Goal: Ask a question: Seek information or help from site administrators or community

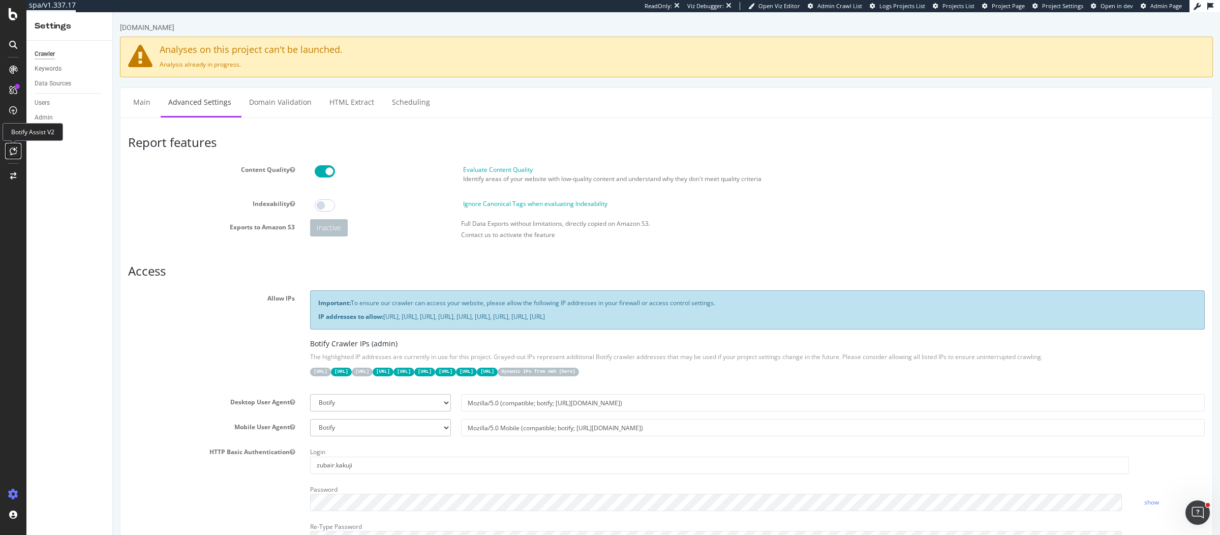
click at [12, 153] on icon at bounding box center [14, 151] width 8 height 8
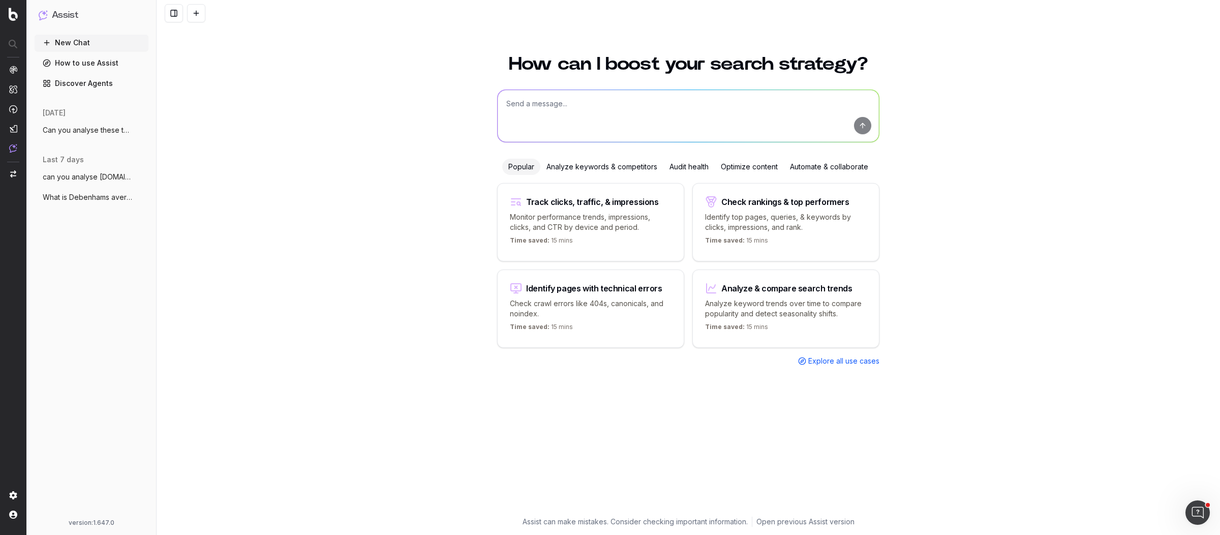
click at [98, 127] on span "Can you analyse these two pages and iden" at bounding box center [87, 130] width 89 height 10
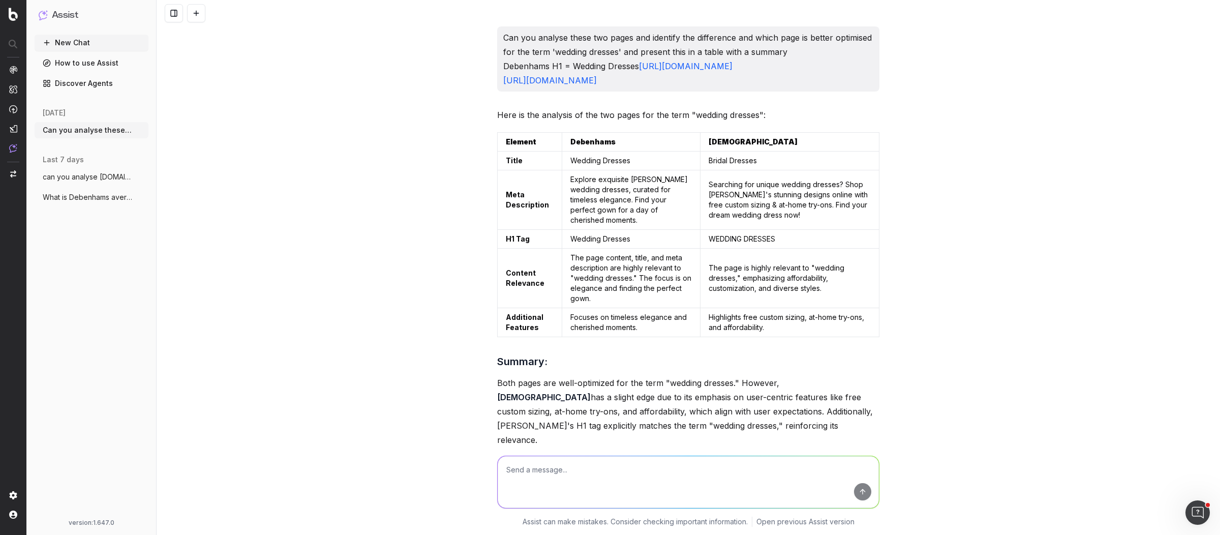
click at [338, 140] on div "Can you analyse these two pages and identify the difference and which page is b…" at bounding box center [688, 267] width 1063 height 535
click at [90, 39] on button "New Chat" at bounding box center [92, 43] width 114 height 16
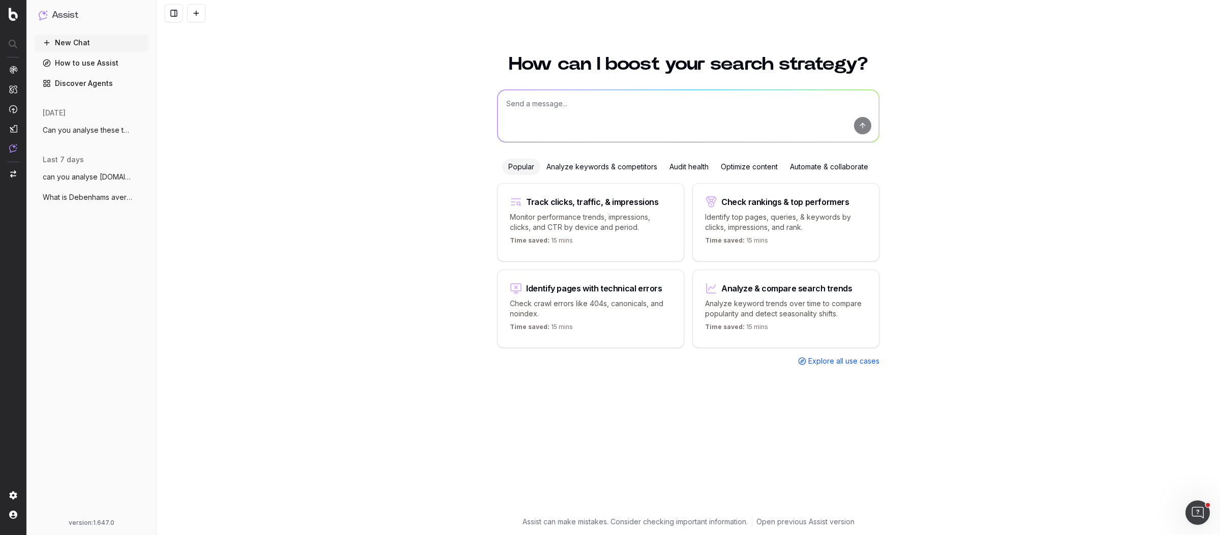
click at [84, 180] on span "can you analyse Debenhams.com AI share o" at bounding box center [87, 177] width 89 height 10
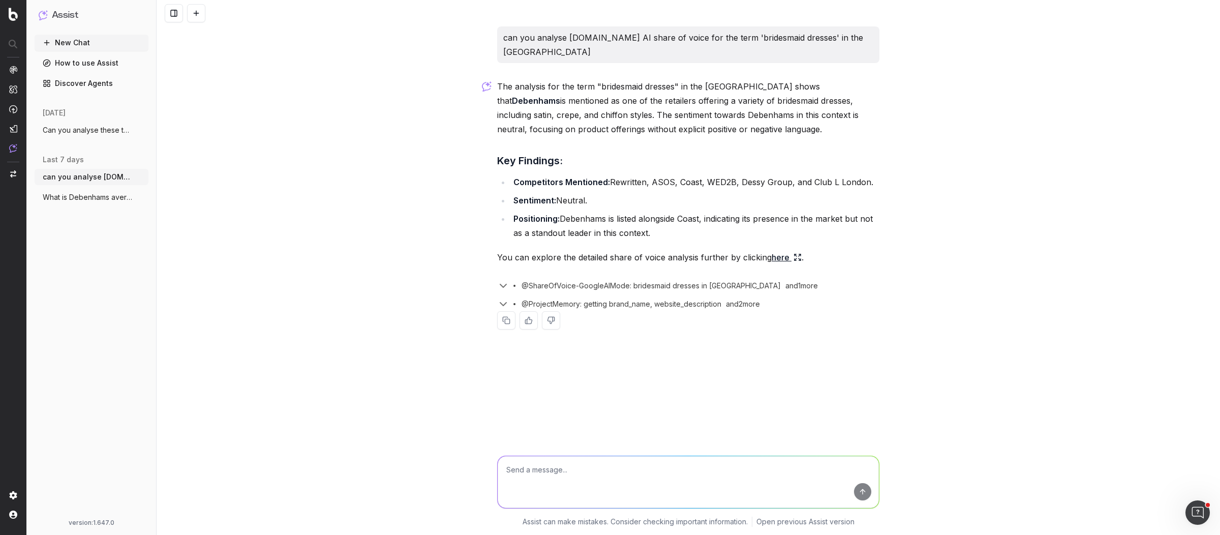
click at [55, 197] on span "What is Debenhams average position for t" at bounding box center [87, 197] width 89 height 10
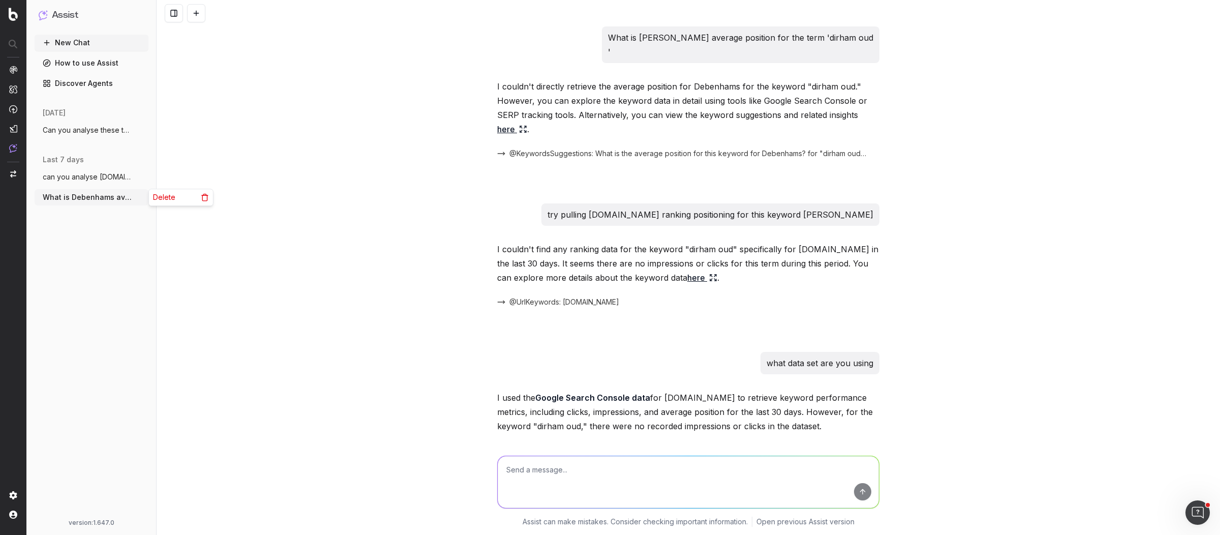
click at [143, 196] on icon "button" at bounding box center [141, 197] width 8 height 8
click at [186, 196] on div "Delete" at bounding box center [181, 197] width 64 height 16
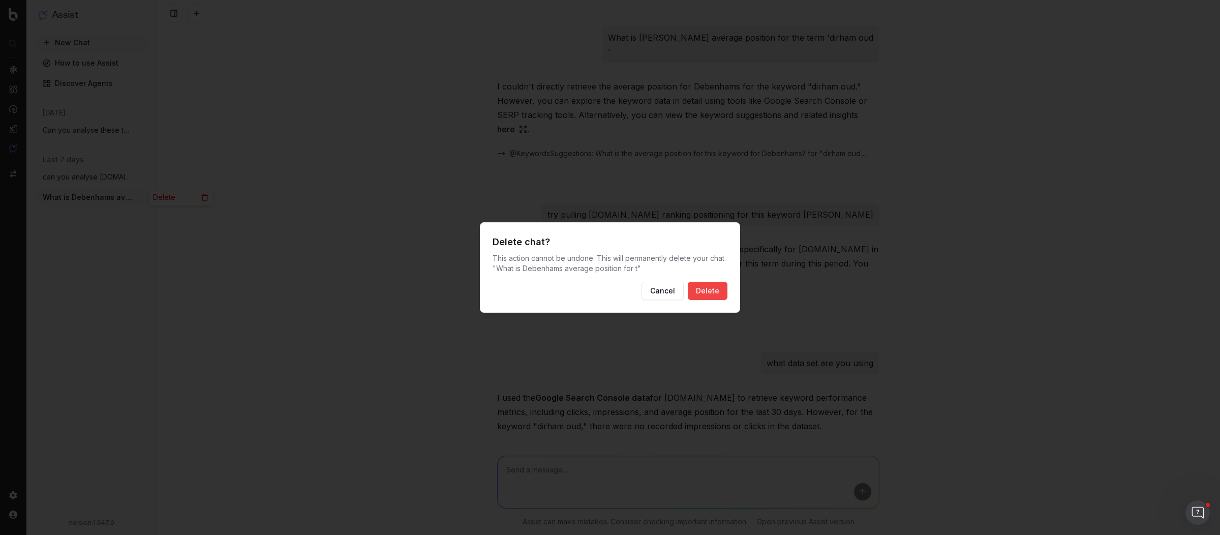
click at [703, 290] on button "Delete" at bounding box center [707, 291] width 40 height 18
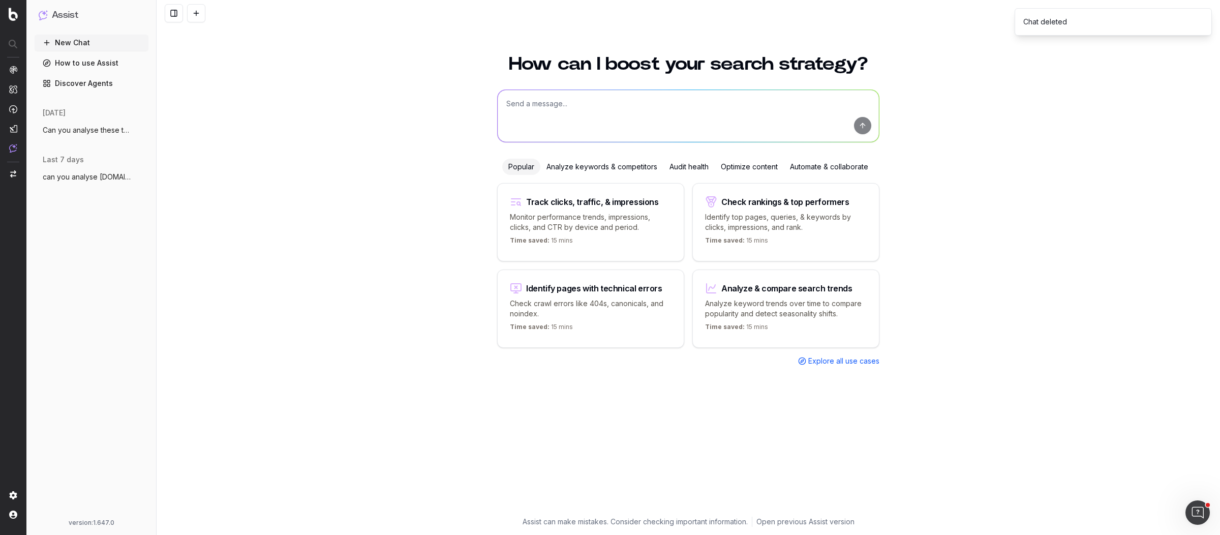
click at [77, 175] on span "can you analyse Debenhams.com AI share o" at bounding box center [87, 177] width 89 height 10
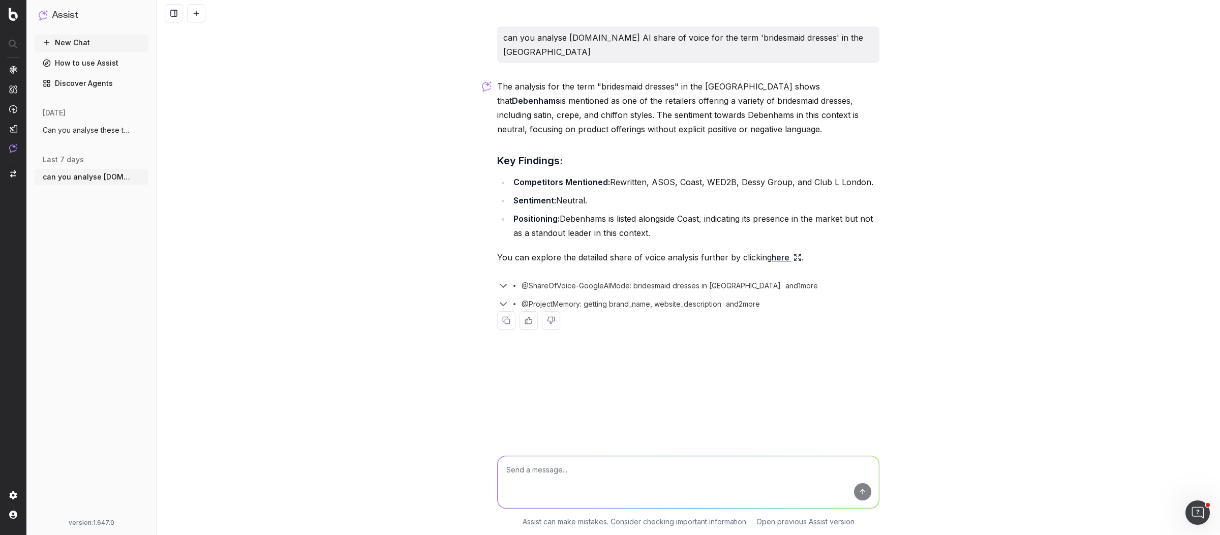
click at [729, 39] on p "can you analyse Debenhams.com AI share of voice for the term 'bridesmaid dresse…" at bounding box center [688, 44] width 370 height 28
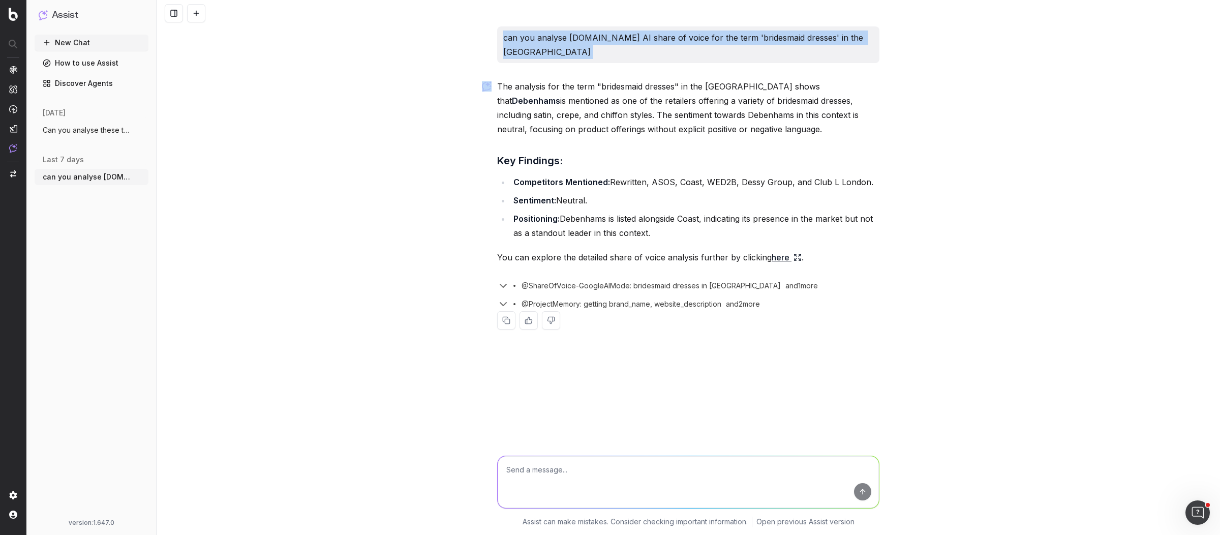
click at [729, 39] on p "can you analyse Debenhams.com AI share of voice for the term 'bridesmaid dresse…" at bounding box center [688, 44] width 370 height 28
copy p "can you analyse Debenhams.com AI share of voice for the term 'bridesmaid dresse…"
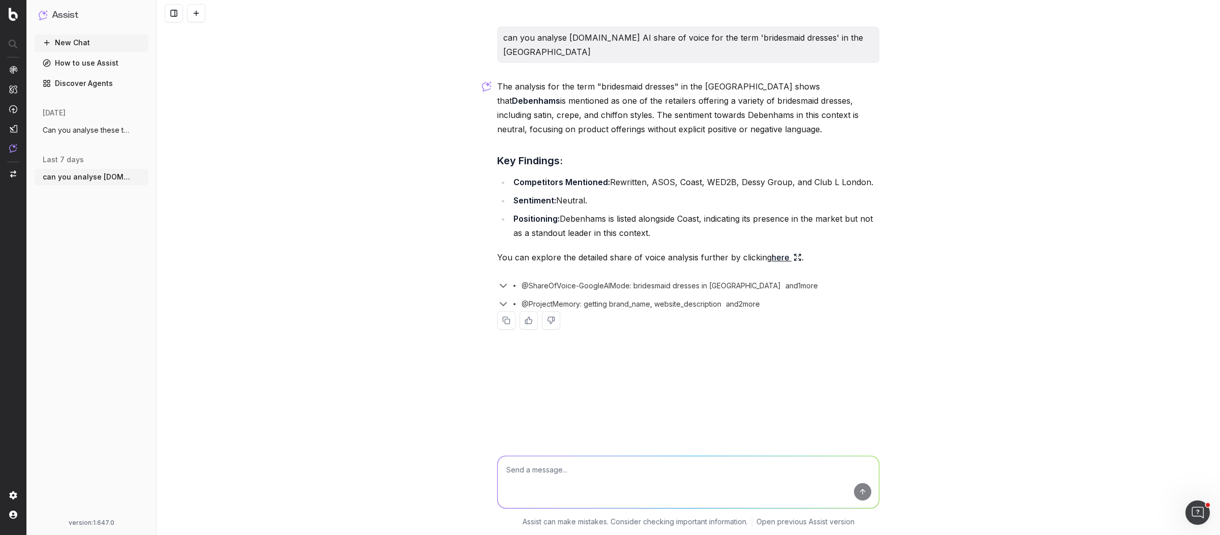
click at [574, 477] on textarea at bounding box center [687, 482] width 381 height 52
paste textarea "can you analyse Debenhams.com AI share of voice for the term 'bridesmaid dresse…"
drag, startPoint x: 788, startPoint y: 471, endPoint x: 723, endPoint y: 473, distance: 65.1
click at [723, 473] on textarea "can you analyse Debenhams.com AI share of voice for the term 'bridesmaid dresse…" at bounding box center [687, 482] width 381 height 52
paste textarea "flower girl dresses"
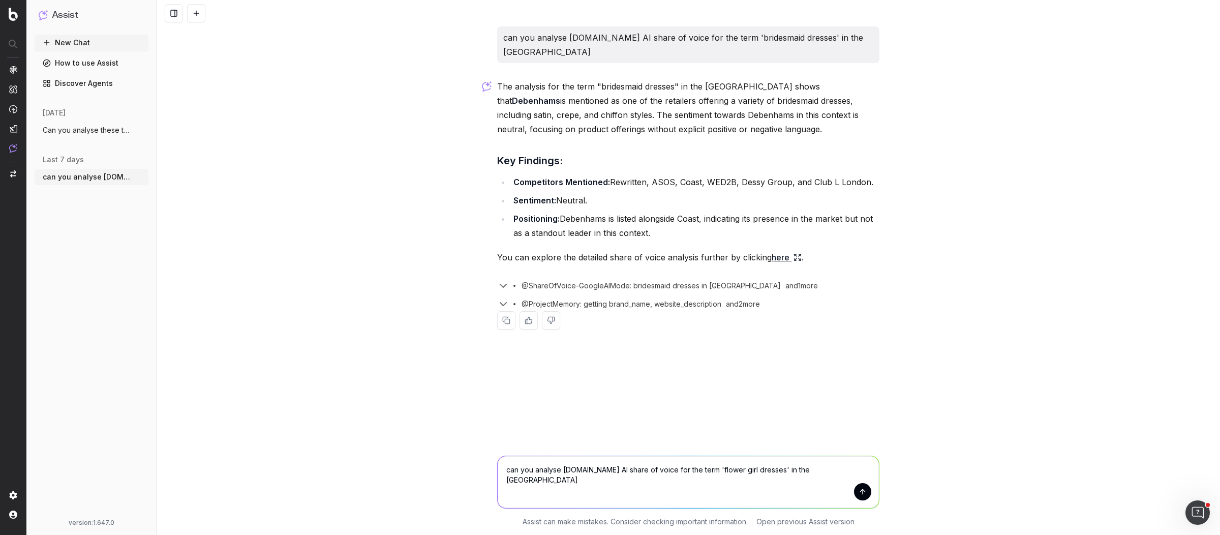
click at [828, 470] on textarea "can you analyse Debenhams.com AI share of voice for the term 'flower girl dress…" at bounding box center [687, 482] width 381 height 52
type textarea "can you analyse Debenhams.com AI share of voice for the term 'flower girl dress…"
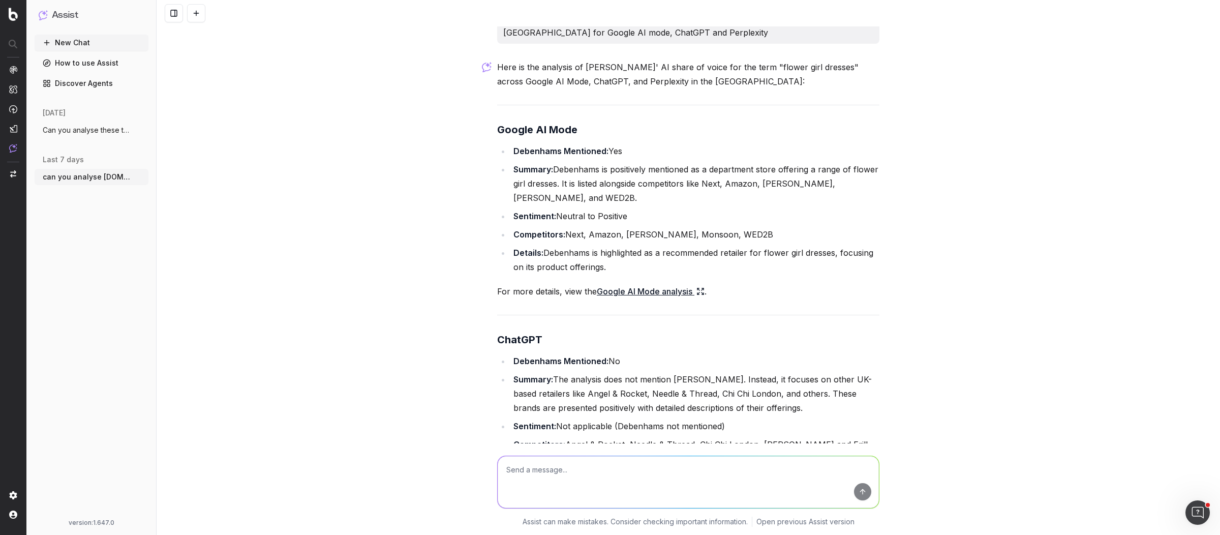
scroll to position [324, 0]
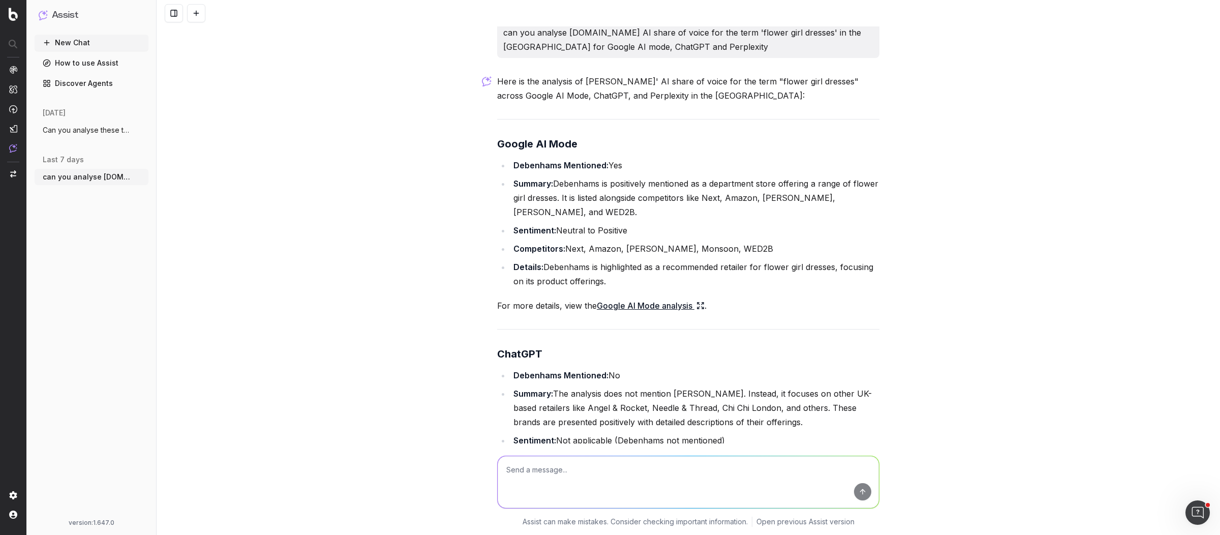
click at [666, 298] on link "Google AI Mode analysis" at bounding box center [651, 305] width 108 height 14
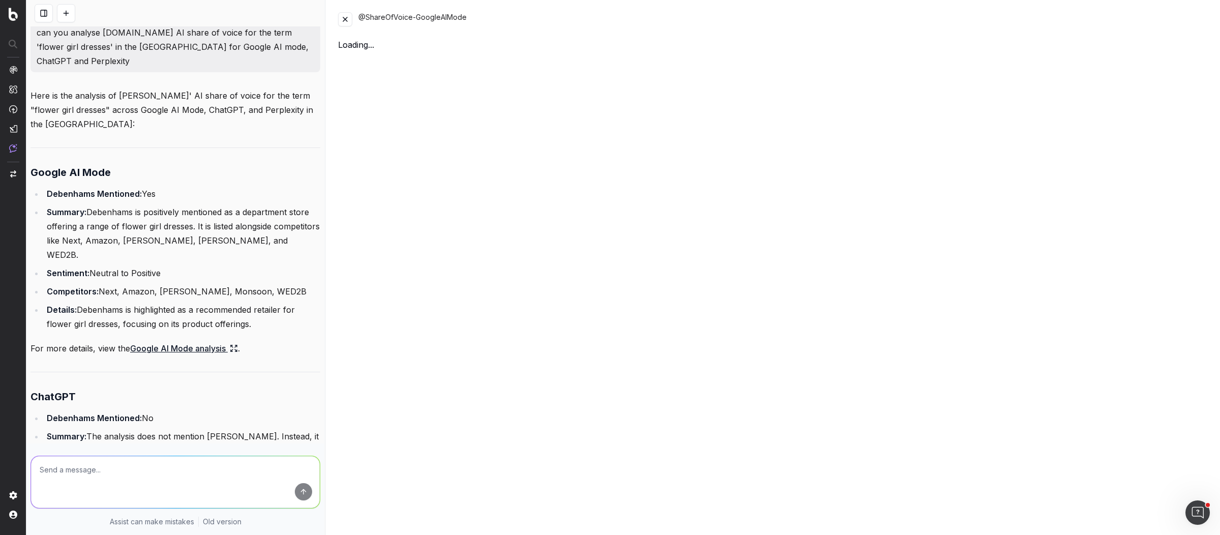
scroll to position [381, 0]
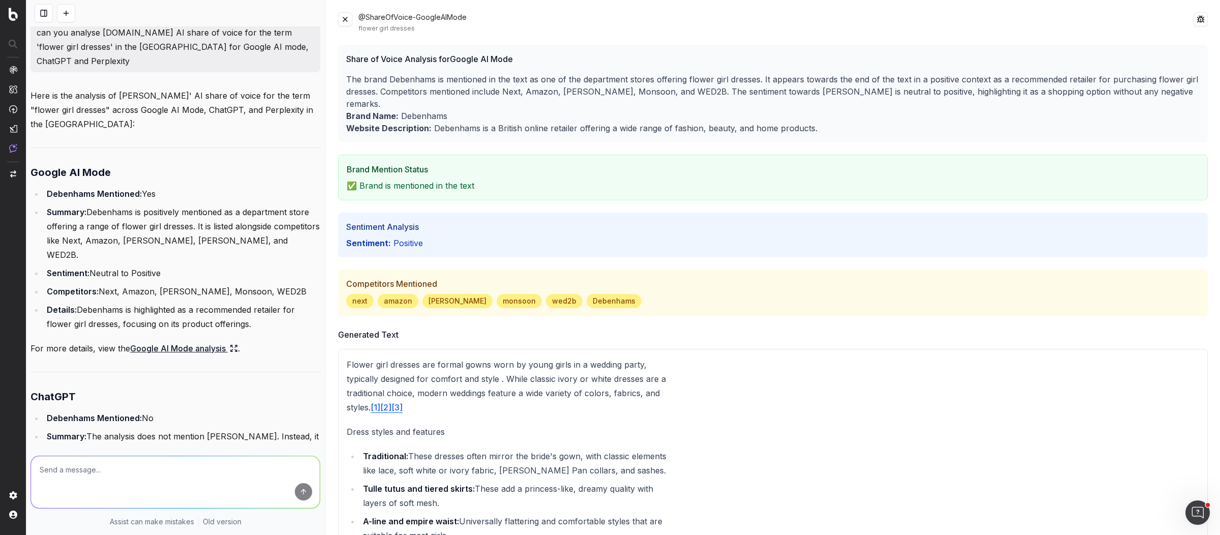
click at [348, 17] on button at bounding box center [345, 19] width 14 height 14
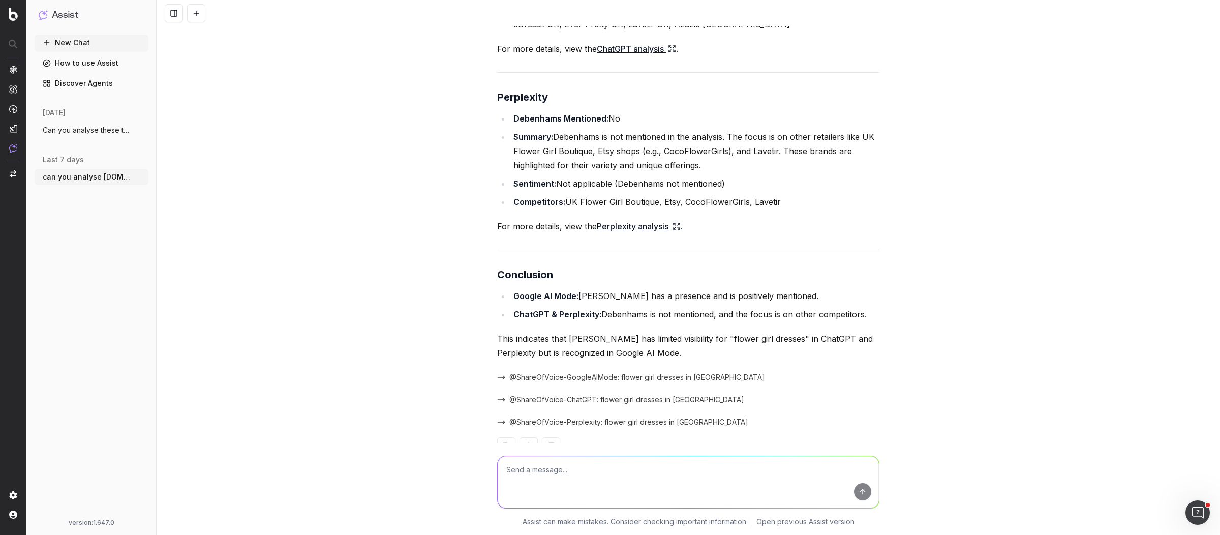
scroll to position [785, 0]
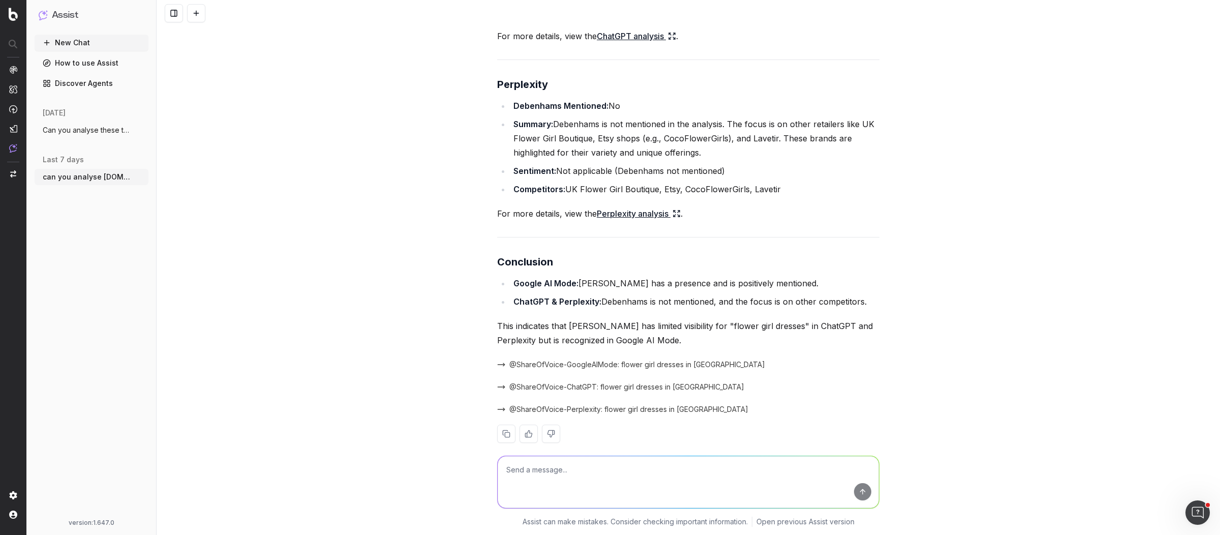
click at [54, 39] on button "New Chat" at bounding box center [92, 43] width 114 height 16
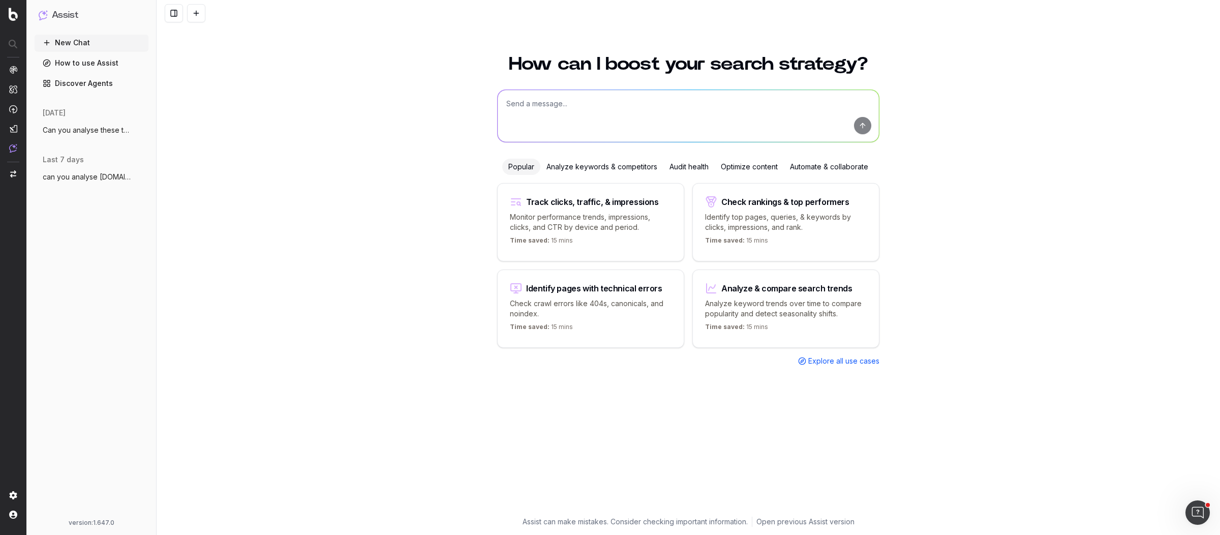
click at [572, 108] on textarea at bounding box center [687, 116] width 381 height 52
type textarea "W"
paste textarea "plus size dresses"
click at [808, 105] on textarea "What is Debenhams performance for the term 'plus size dresses' for Google, in t…" at bounding box center [687, 116] width 381 height 52
type textarea "What is Debenhams performance for the term 'plus size dresses' for Google, in t…"
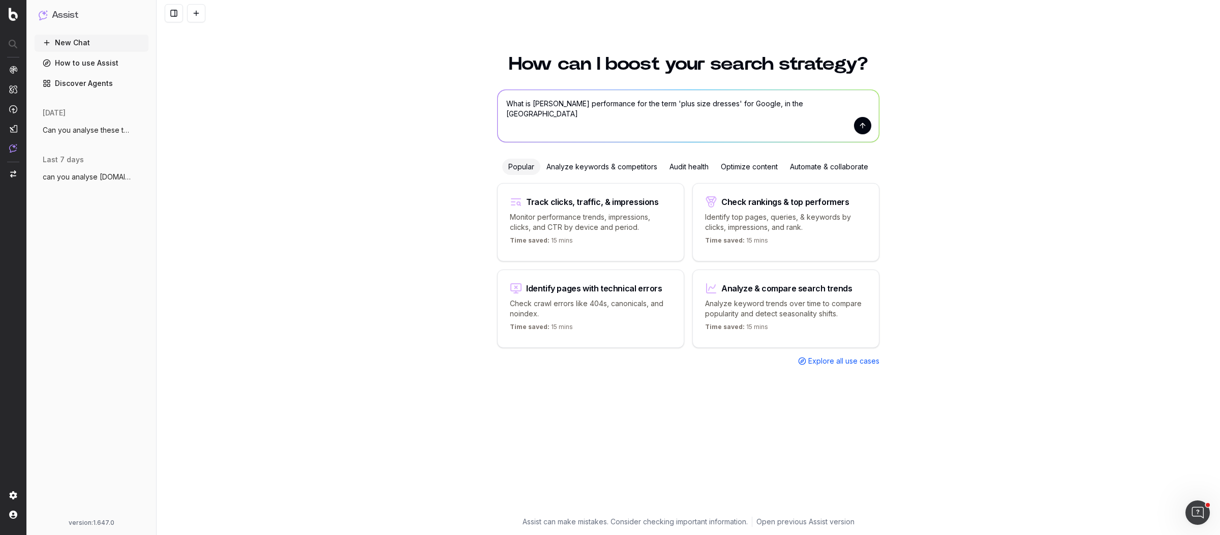
click at [862, 128] on button "submit" at bounding box center [862, 125] width 17 height 17
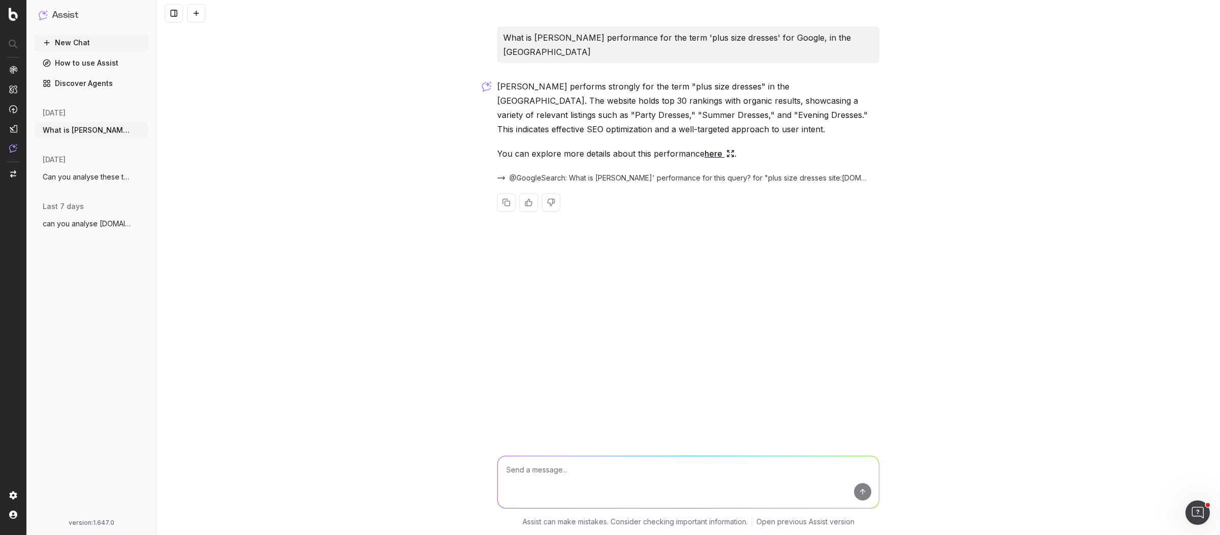
click at [709, 146] on link "here" at bounding box center [719, 153] width 30 height 14
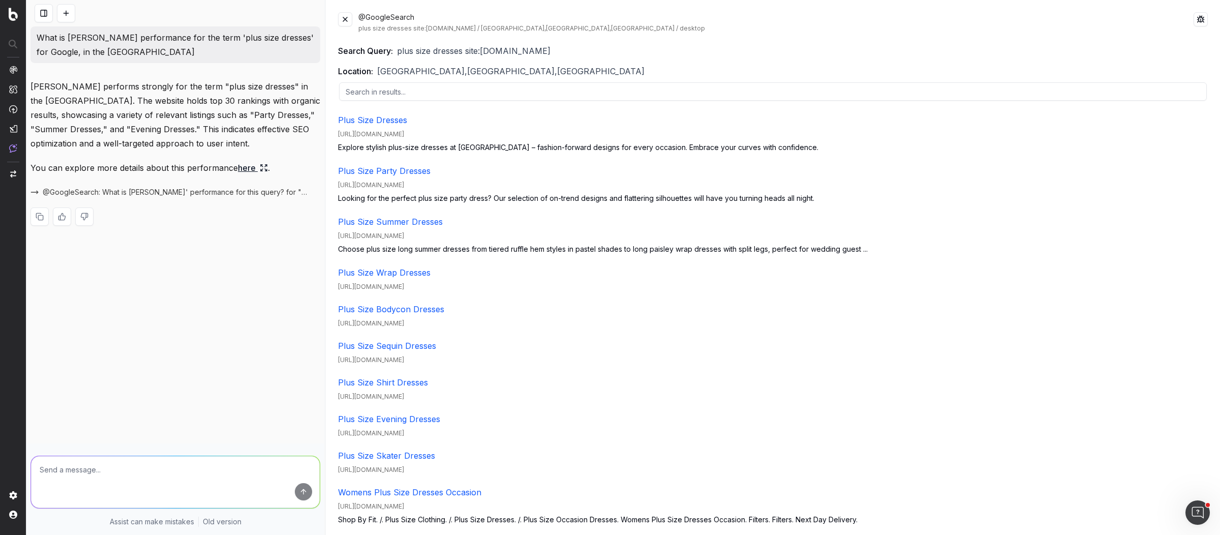
click at [349, 20] on button at bounding box center [345, 19] width 14 height 14
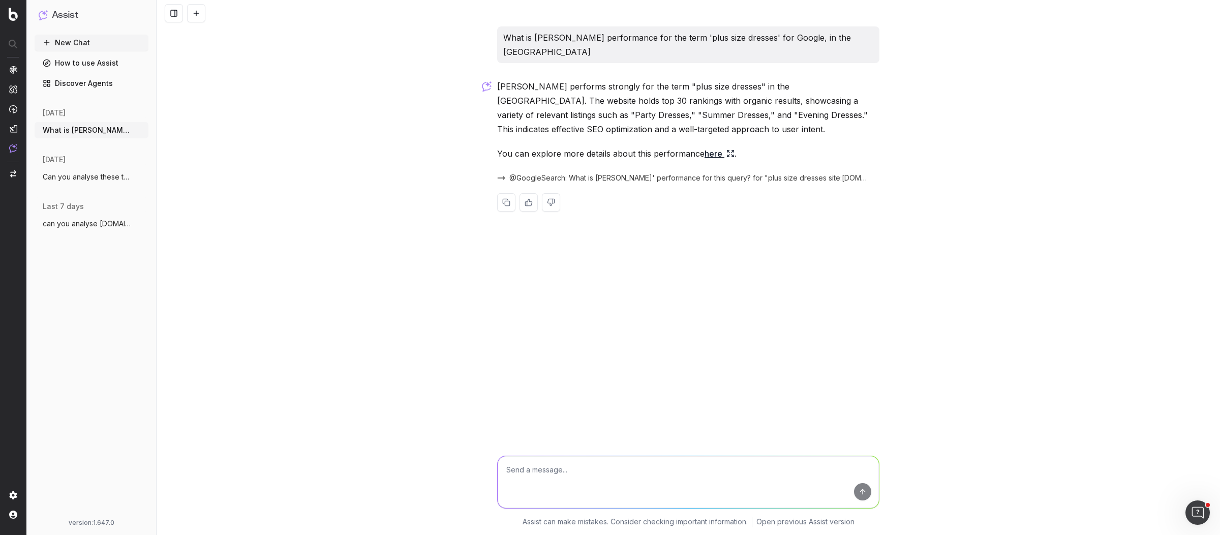
click at [581, 464] on textarea at bounding box center [687, 482] width 381 height 52
type textarea "C"
type textarea "What are some relevant keywords around 'plus size dresses'"
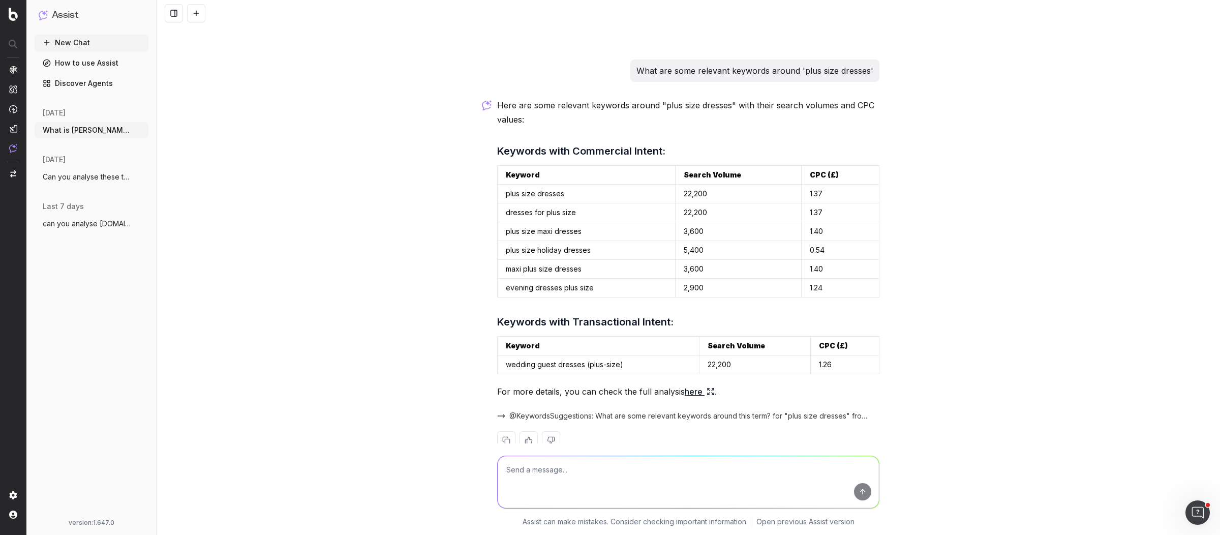
scroll to position [173, 0]
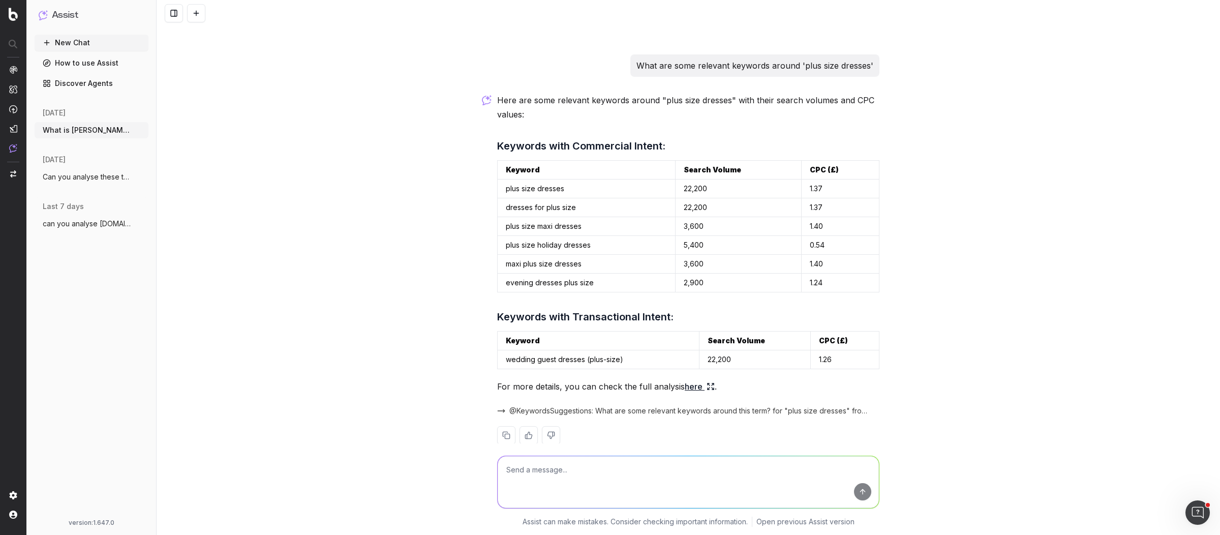
click at [583, 465] on textarea at bounding box center [687, 482] width 381 height 52
paste textarea "[URL][DOMAIN_NAME]"
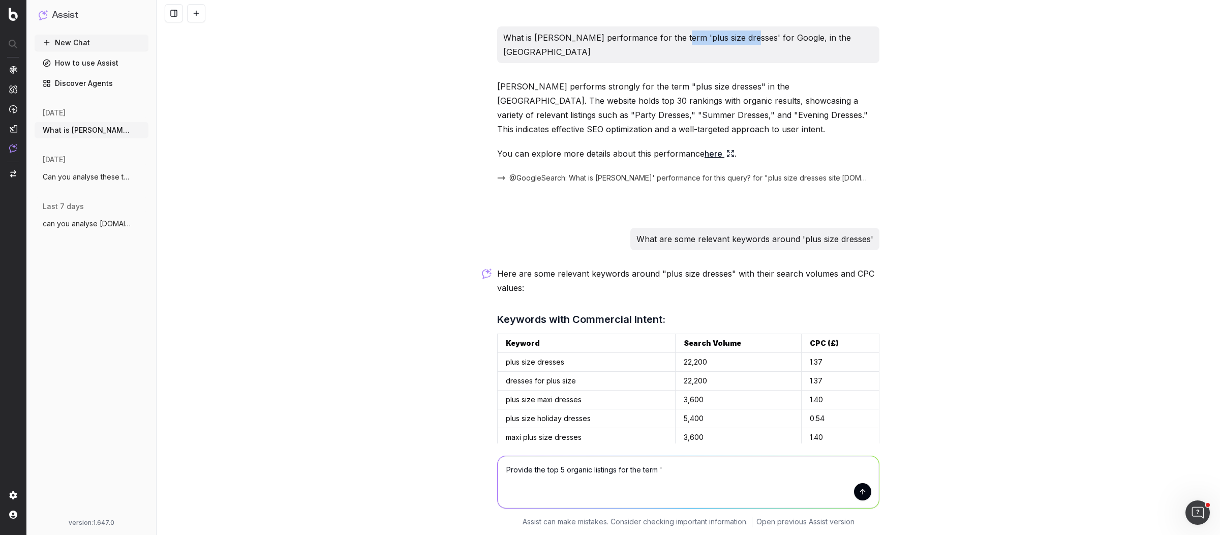
drag, startPoint x: 714, startPoint y: 35, endPoint x: 785, endPoint y: 39, distance: 70.3
click at [785, 39] on p "What is Debenhams performance for the term 'plus size dresses' for Google, in t…" at bounding box center [688, 44] width 370 height 28
copy p "'plus size dresses'"
click at [683, 474] on textarea "Provide the top 5 organic listings for the term '" at bounding box center [687, 482] width 381 height 52
paste textarea "'plus size dresses'"
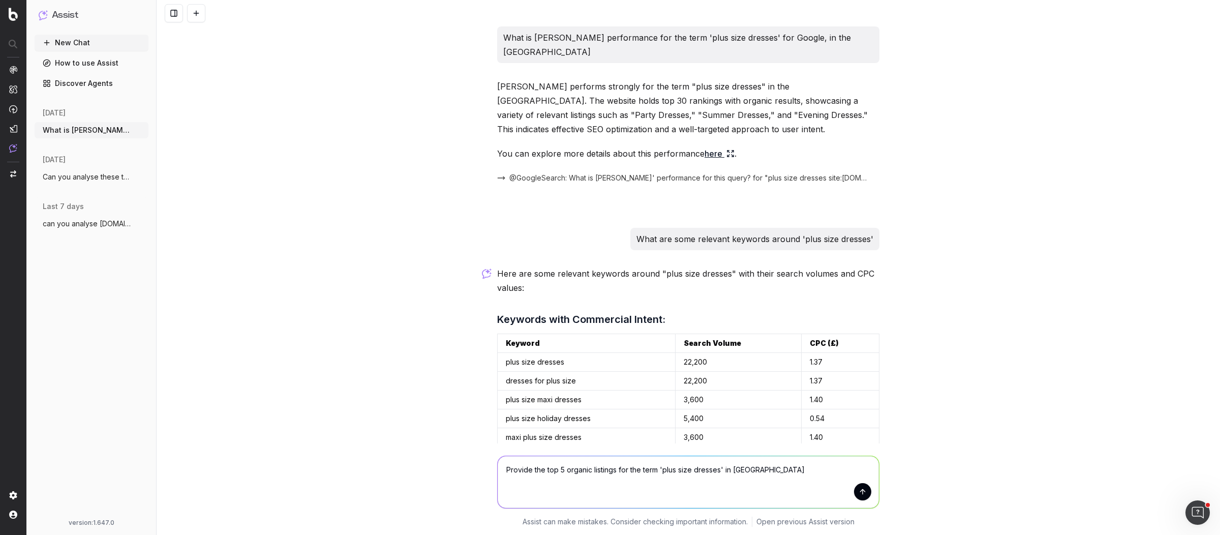
type textarea "Provide the top 5 organic listings for the term 'plus size dresses' in Google"
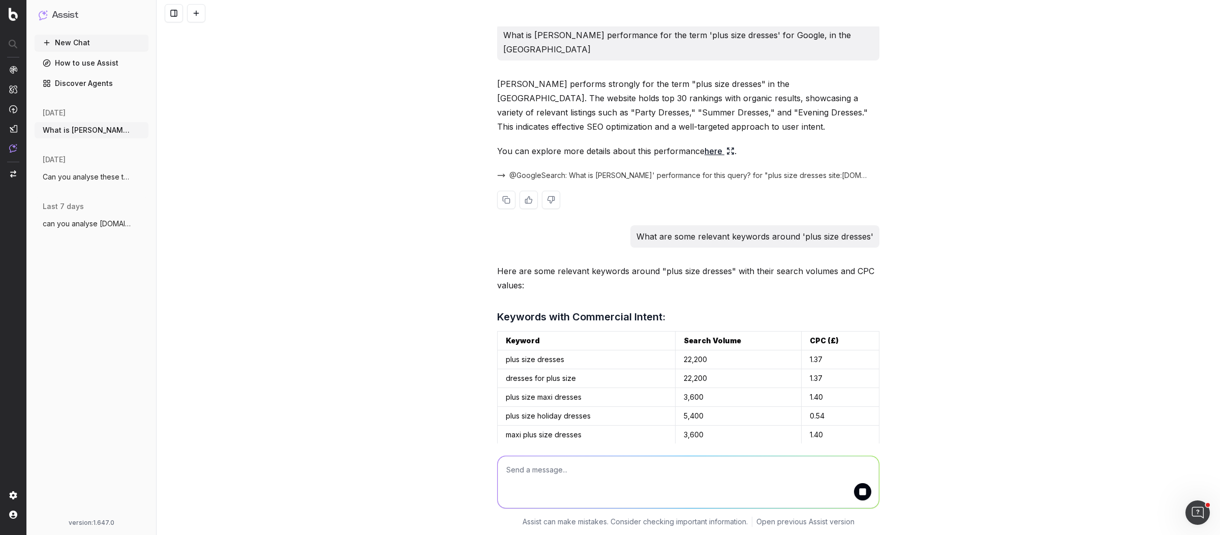
click at [710, 144] on link "here" at bounding box center [719, 151] width 30 height 14
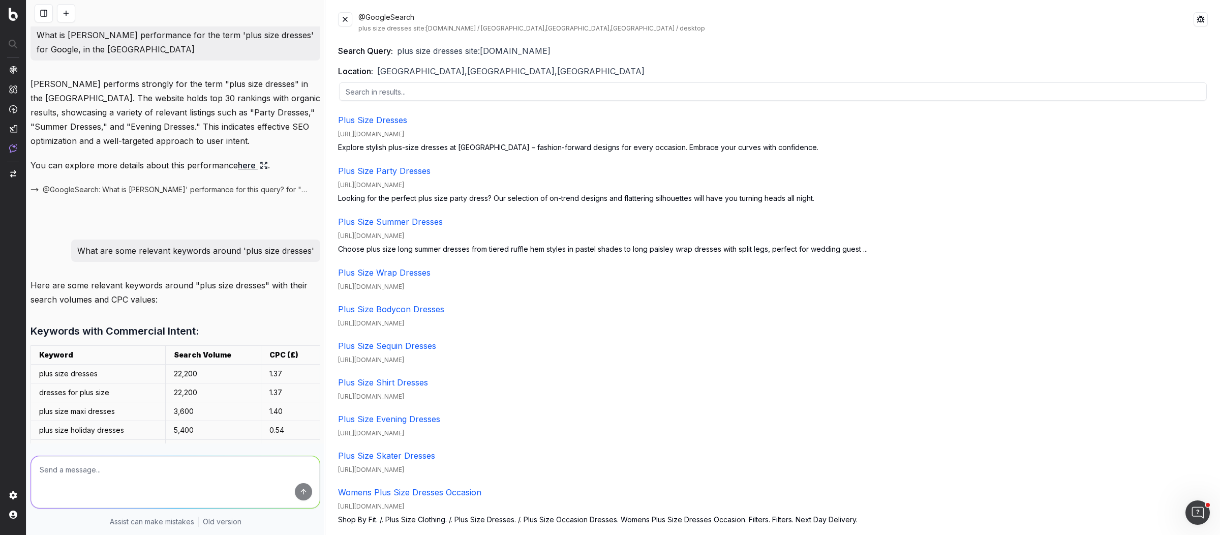
click at [353, 20] on div "@GoogleSearch plus size dresses site:debenhams.com / London,England,United King…" at bounding box center [772, 22] width 869 height 20
click at [344, 17] on button at bounding box center [345, 19] width 14 height 14
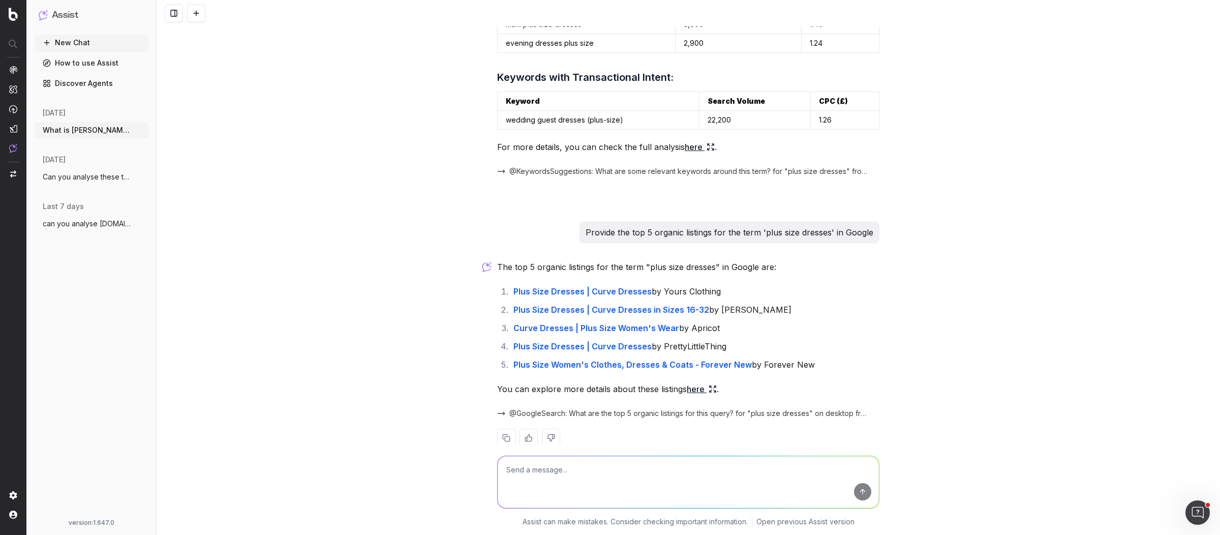
scroll to position [416, 0]
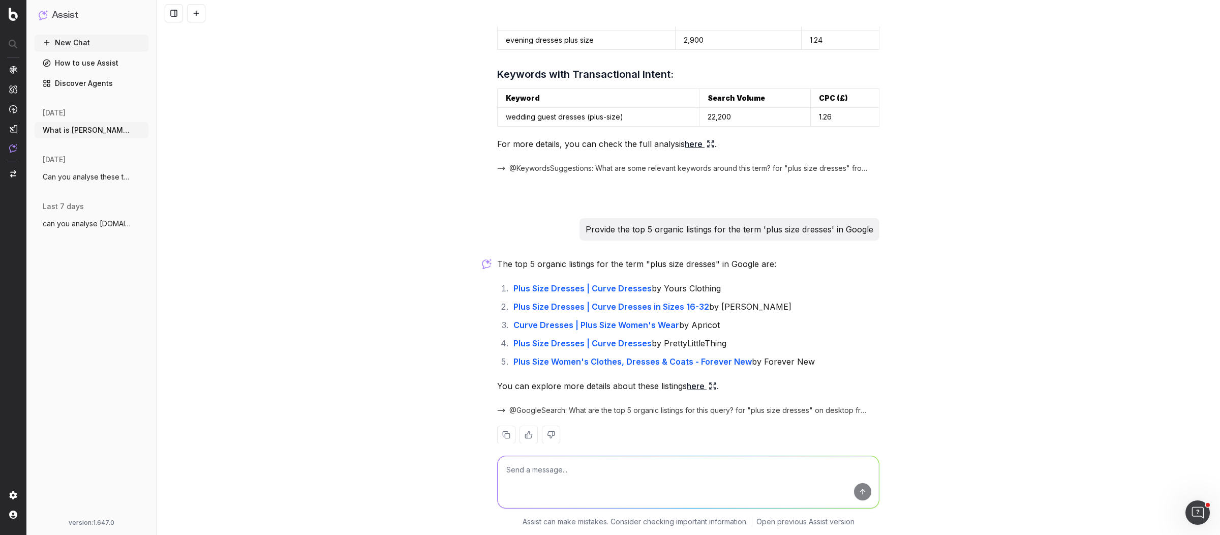
click at [686, 379] on link "here" at bounding box center [701, 386] width 30 height 14
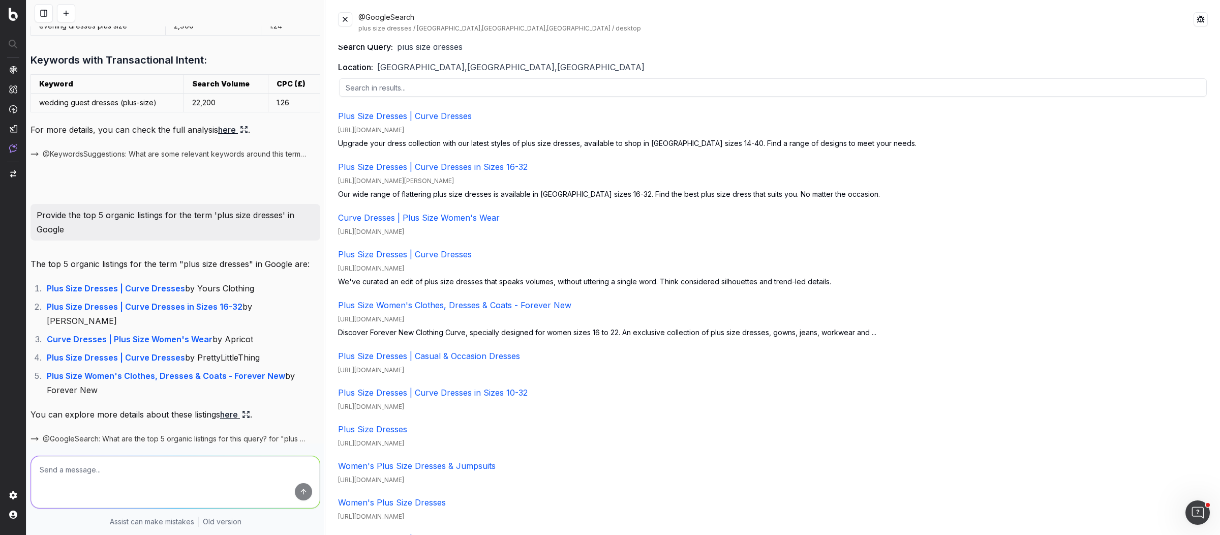
scroll to position [0, 0]
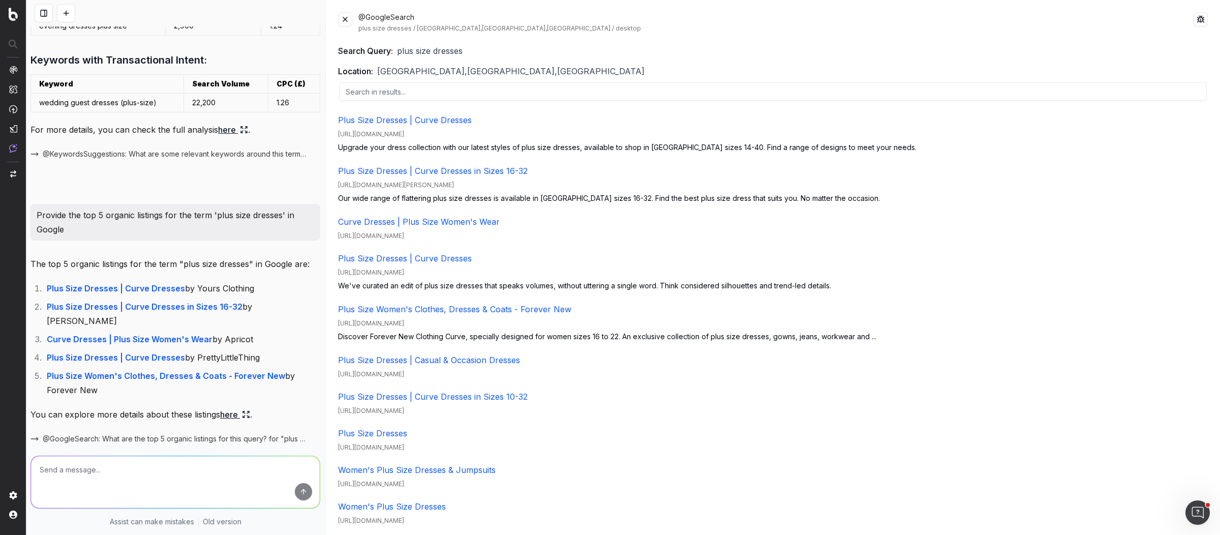
click at [340, 14] on button at bounding box center [345, 19] width 14 height 14
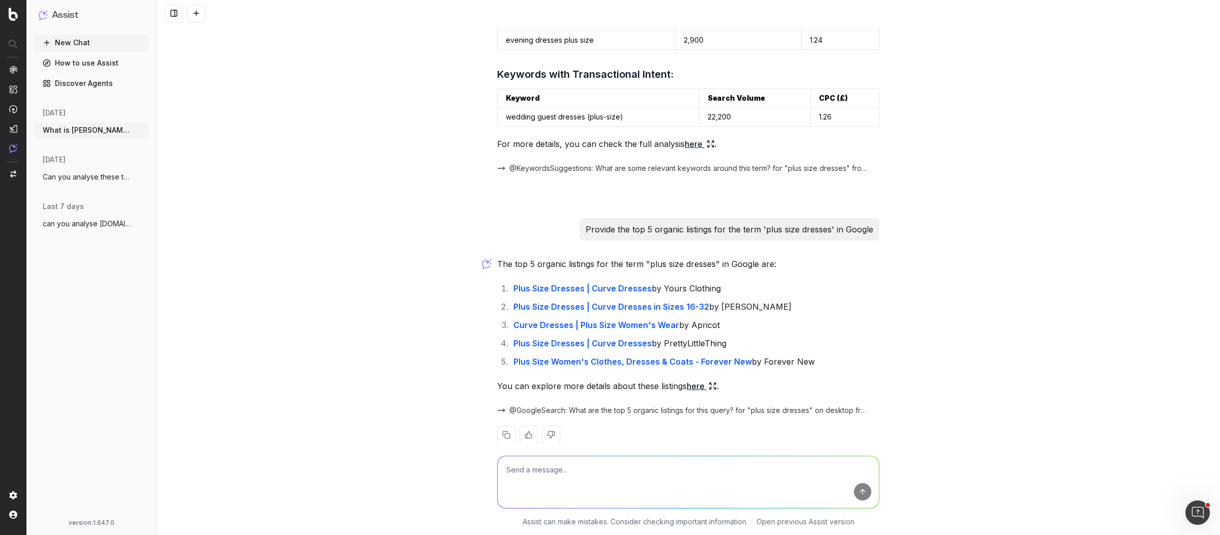
click at [631, 475] on textarea at bounding box center [687, 482] width 381 height 52
paste textarea "'plus size dresses'"
click at [546, 467] on textarea "are there anyy rich results in the SERP for 'plus size dresses'" at bounding box center [687, 482] width 381 height 52
type textarea "are there any rich results in the SERP for 'plus size dresses'"
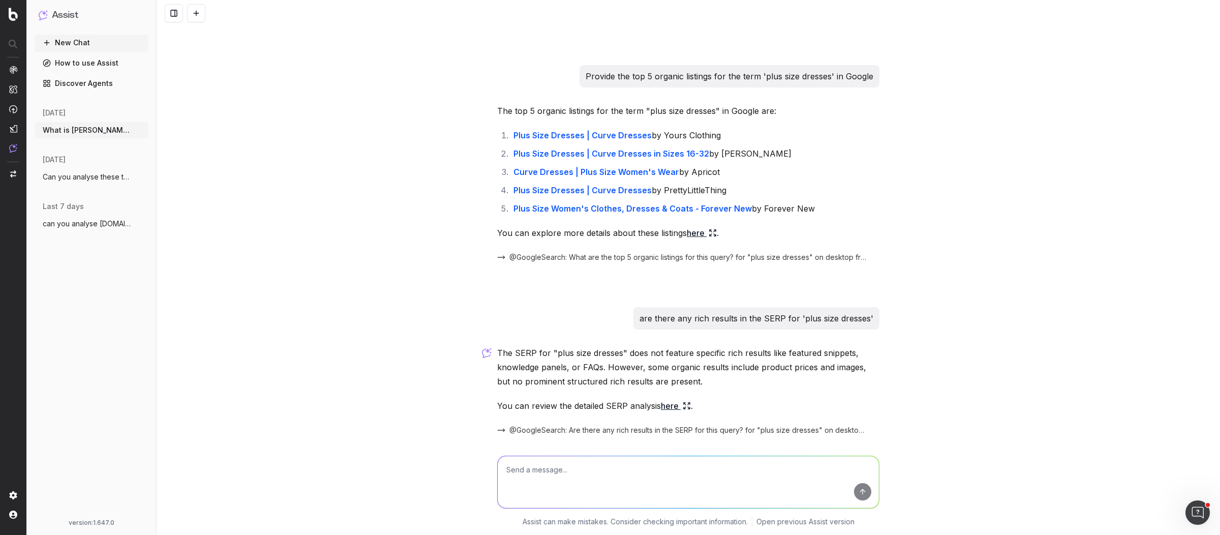
scroll to position [583, 0]
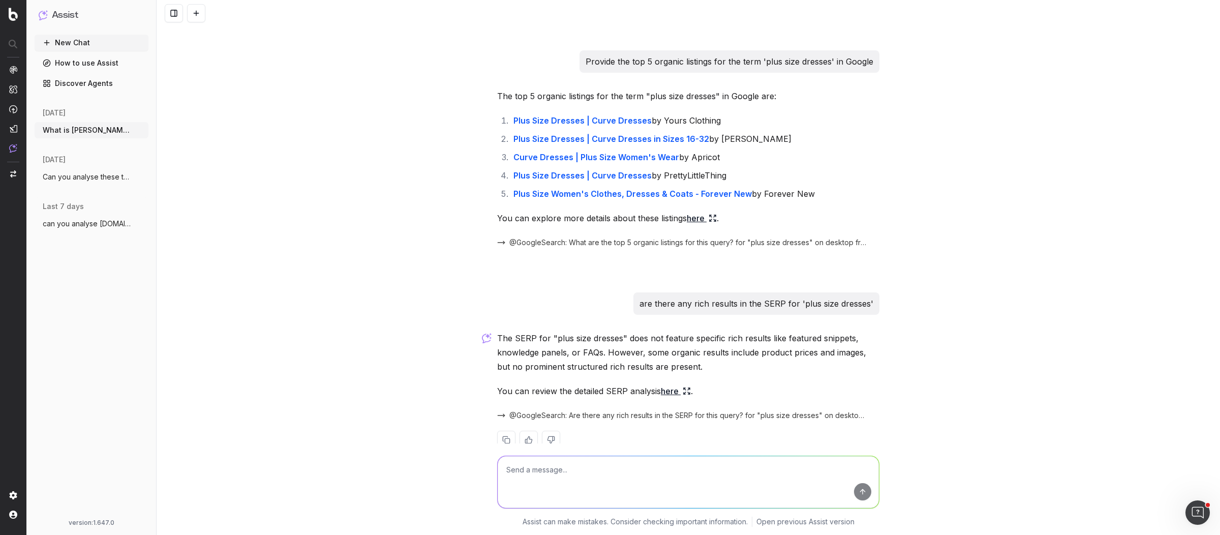
click at [661, 384] on link "here" at bounding box center [676, 391] width 30 height 14
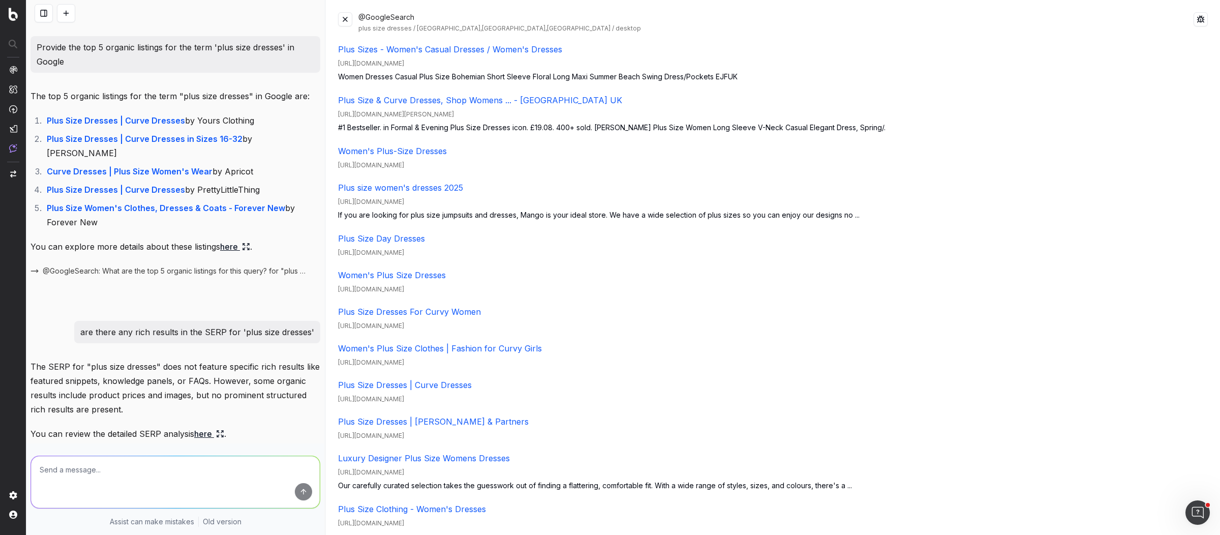
scroll to position [0, 0]
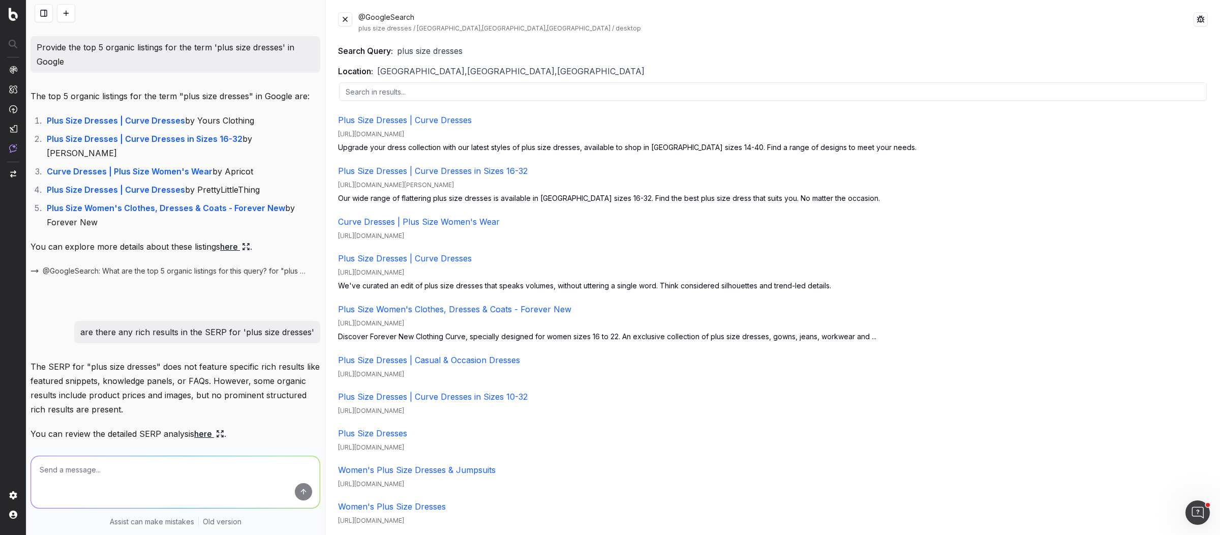
click at [347, 19] on button at bounding box center [345, 19] width 14 height 14
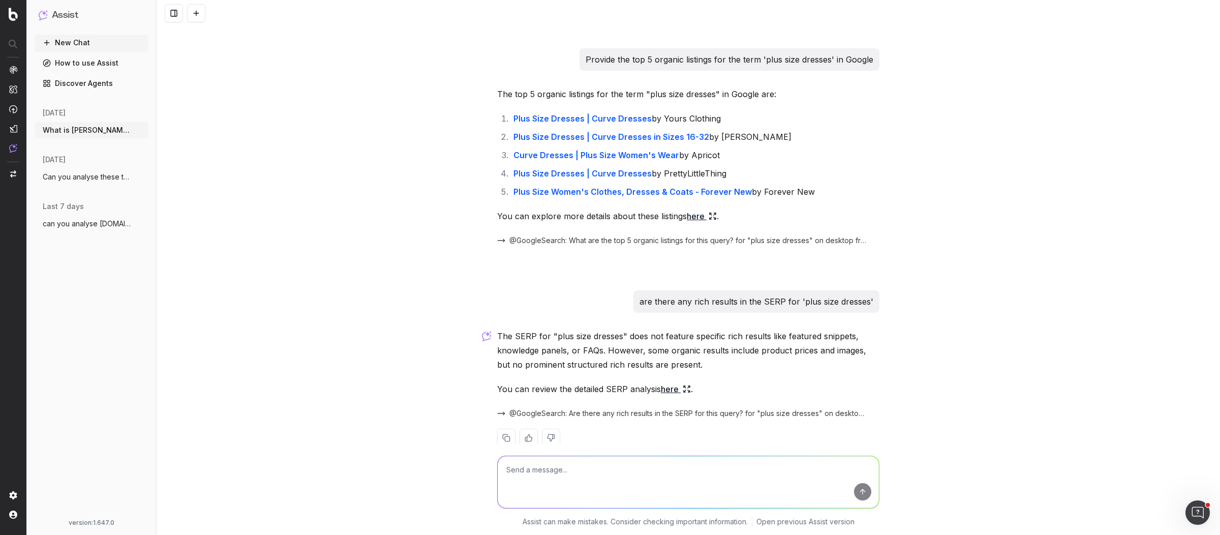
scroll to position [588, 0]
click at [637, 465] on textarea at bounding box center [687, 482] width 381 height 52
paste textarea "'plus size dresses'"
type textarea "Which pages within Debenhams can rank for 'plus size dresses'"
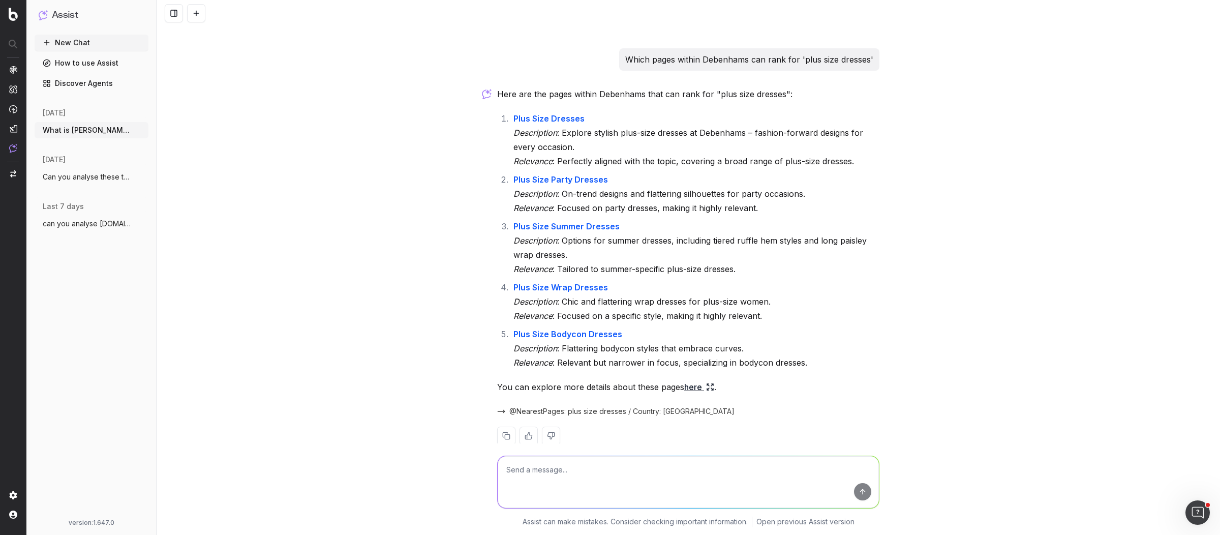
scroll to position [1001, 0]
drag, startPoint x: 599, startPoint y: 468, endPoint x: 686, endPoint y: 462, distance: 87.6
click at [684, 462] on textarea "can you provide a outline for the" at bounding box center [687, 482] width 381 height 52
click at [687, 462] on textarea "can you provide a outline for the" at bounding box center [687, 482] width 381 height 52
drag, startPoint x: 598, startPoint y: 470, endPoint x: 615, endPoint y: 471, distance: 17.3
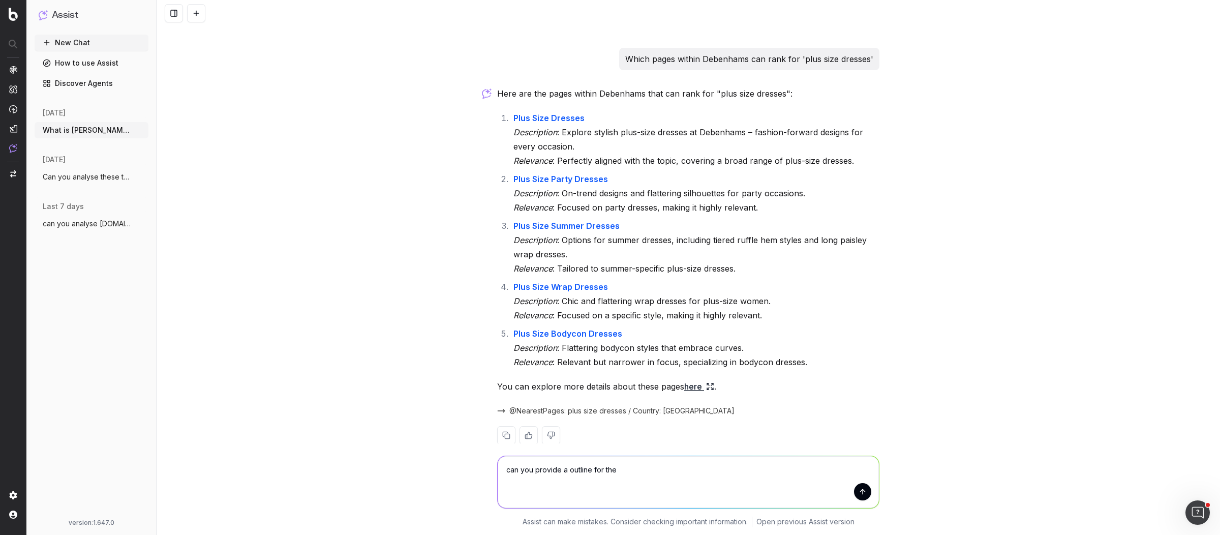
click at [615, 471] on textarea "can you provide a outline for the" at bounding box center [687, 482] width 381 height 52
paste textarea "https://www.debenhams.com/categories/womens-plus-size-dresses"
drag, startPoint x: 797, startPoint y: 40, endPoint x: 912, endPoint y: 40, distance: 114.8
click at [912, 40] on div "What is Debenhams performance for the term 'plus size dresses' for Google, in t…" at bounding box center [688, 267] width 1063 height 535
copy p "'plus size dresses'"
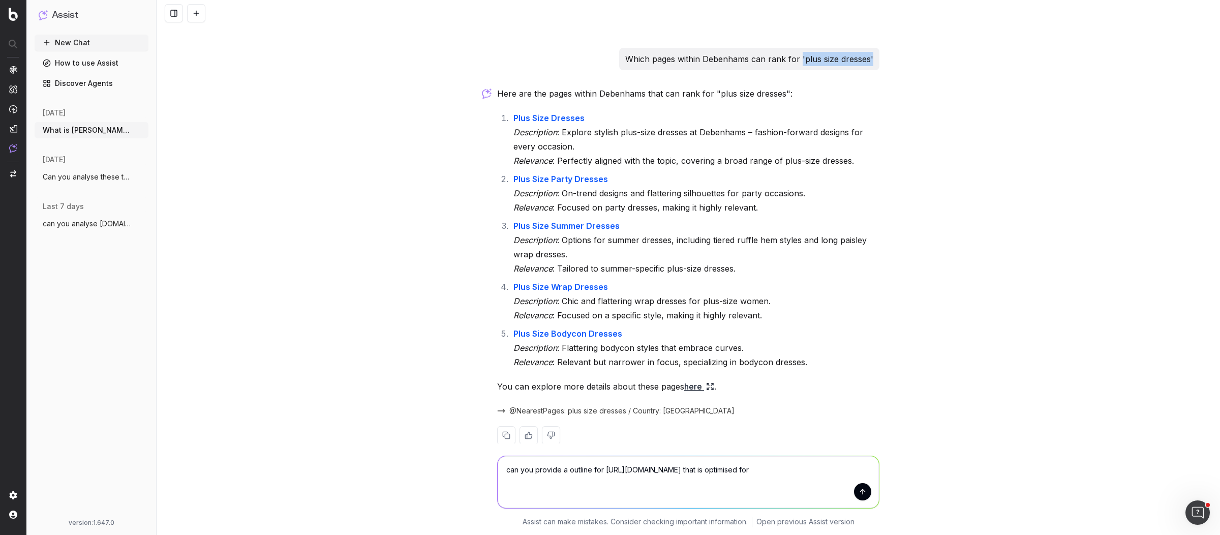
click at [602, 485] on textarea "can you provide a outline for https://www.debenhams.com/categories/womens-plus-…" at bounding box center [687, 482] width 381 height 52
paste textarea "'plus size dresses'"
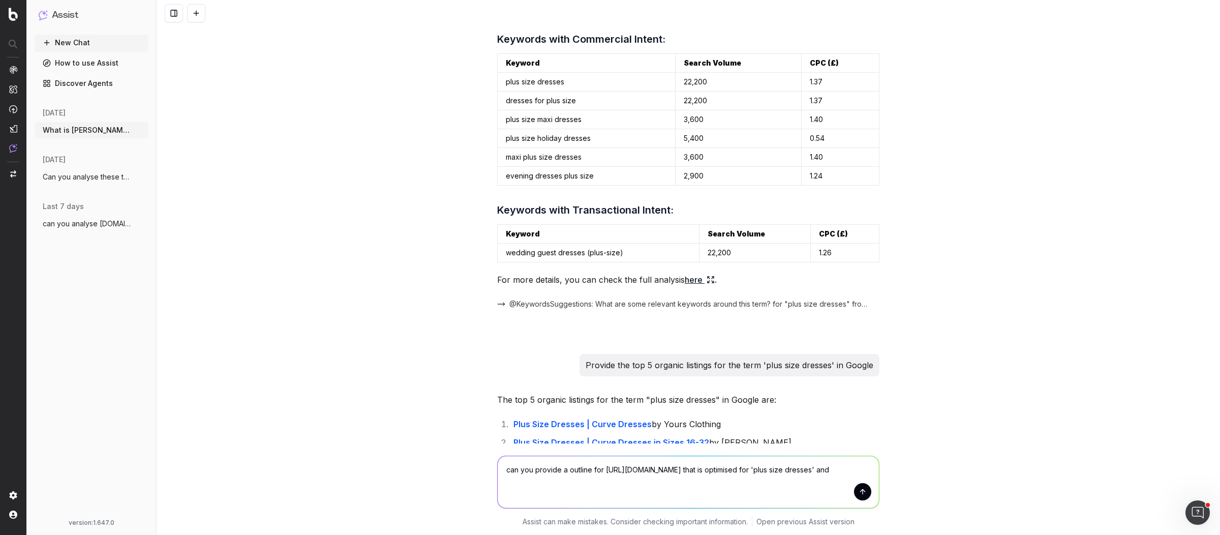
scroll to position [262, 0]
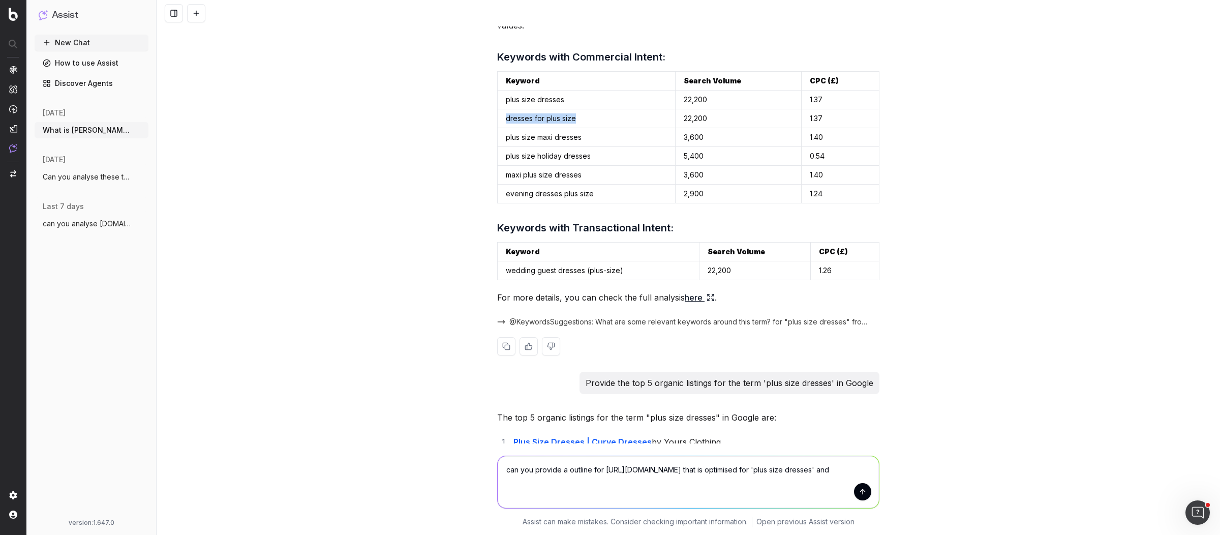
drag, startPoint x: 573, startPoint y: 106, endPoint x: 502, endPoint y: 106, distance: 71.1
click at [502, 109] on td "dresses for plus size" at bounding box center [586, 118] width 178 height 19
copy td "dresses for plus size"
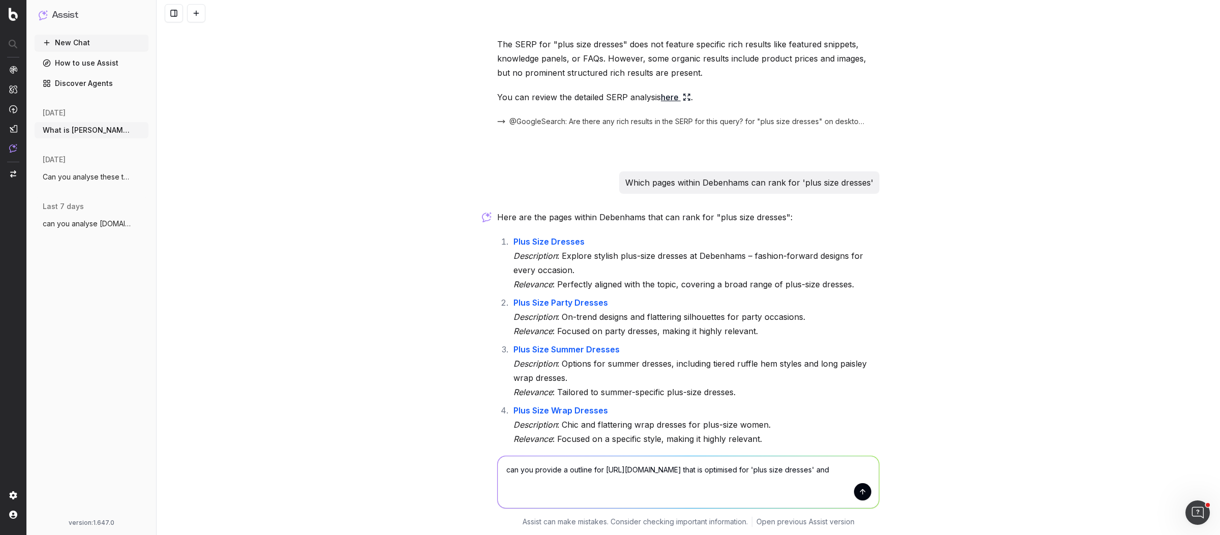
scroll to position [880, 0]
click at [661, 485] on textarea "can you provide a outline for https://www.debenhams.com/categories/womens-plus-…" at bounding box center [687, 482] width 381 height 52
paste textarea "dresses for plus size"
type textarea "can you provide a outline for https://www.debenhams.com/categories/womens-plus-…"
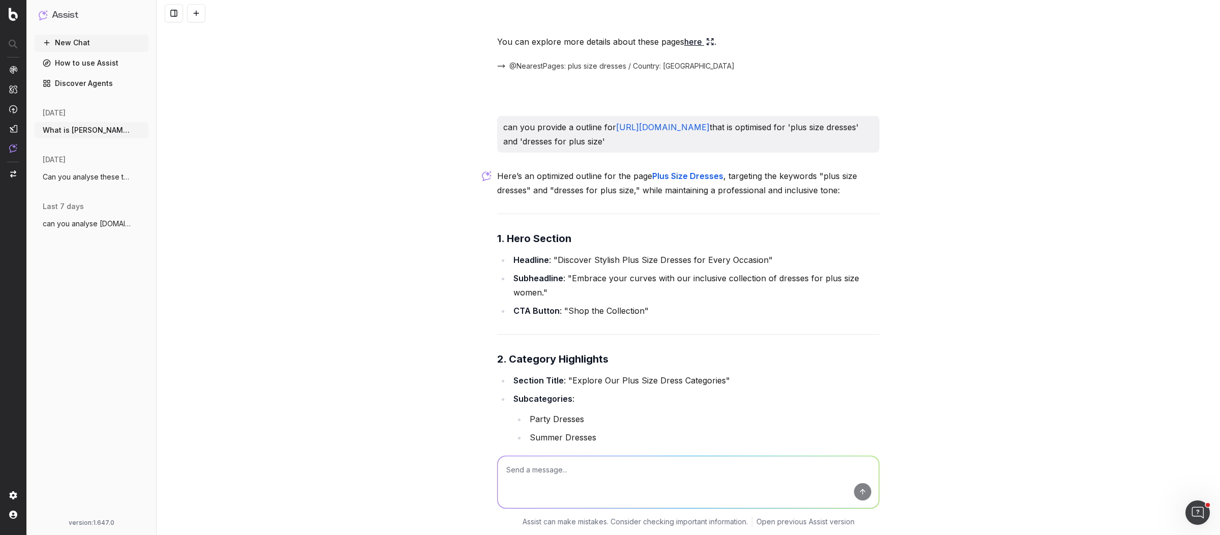
scroll to position [0, 0]
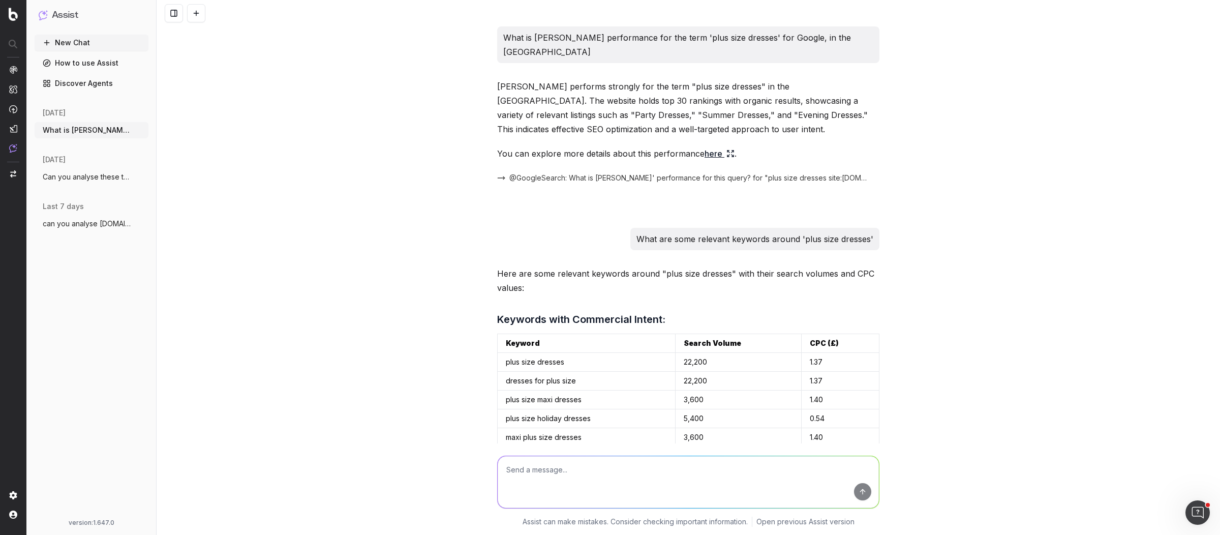
click at [86, 47] on button "New Chat" at bounding box center [92, 43] width 114 height 16
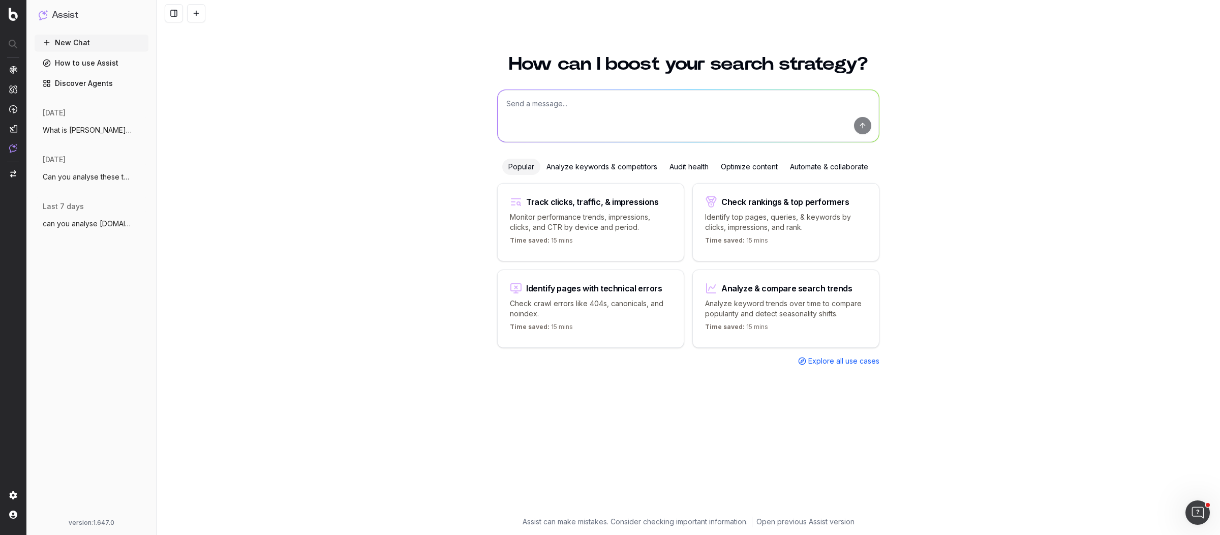
click at [546, 98] on textarea at bounding box center [687, 116] width 381 height 52
paste textarea "[URL][DOMAIN_NAME]"
type textarea "What keywords does this page rank for https://www.debenhams.com/pages/the-debri…"
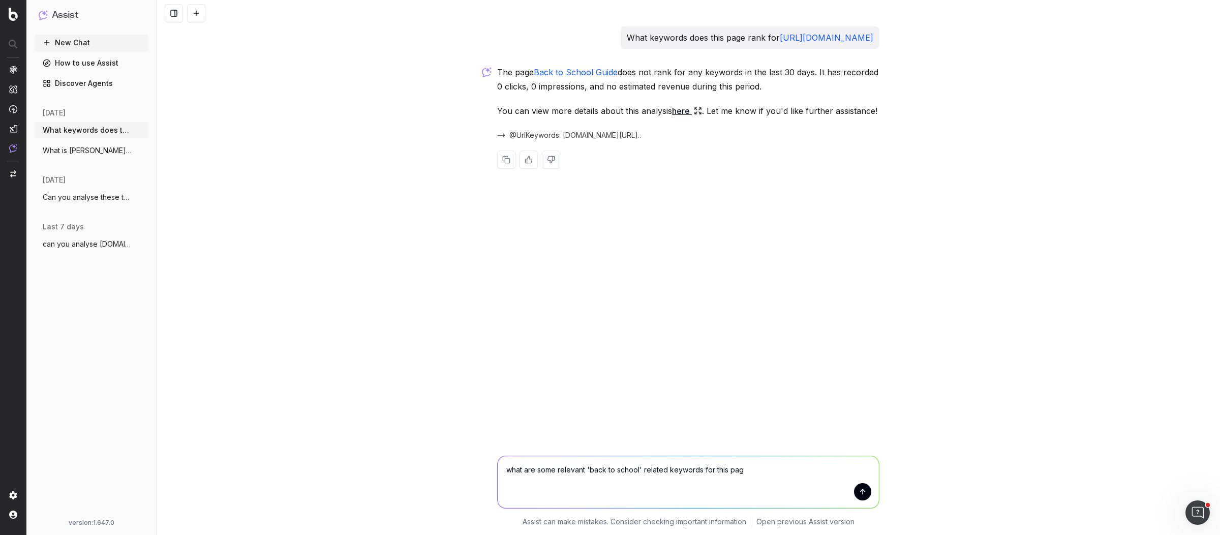
type textarea "what are some relevant 'back to school' related keywords for this page"
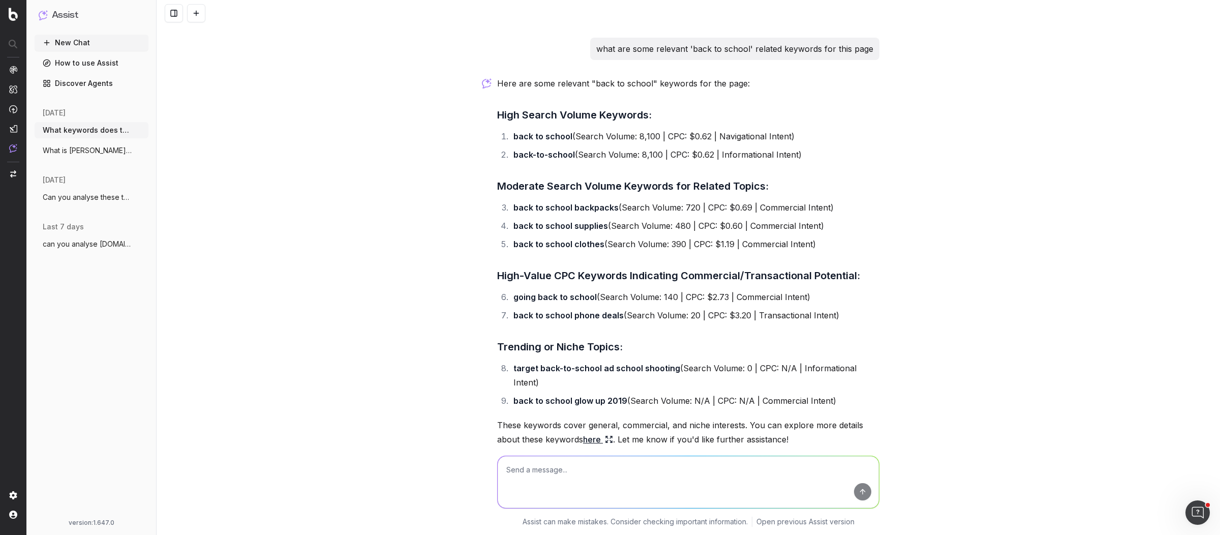
scroll to position [216, 0]
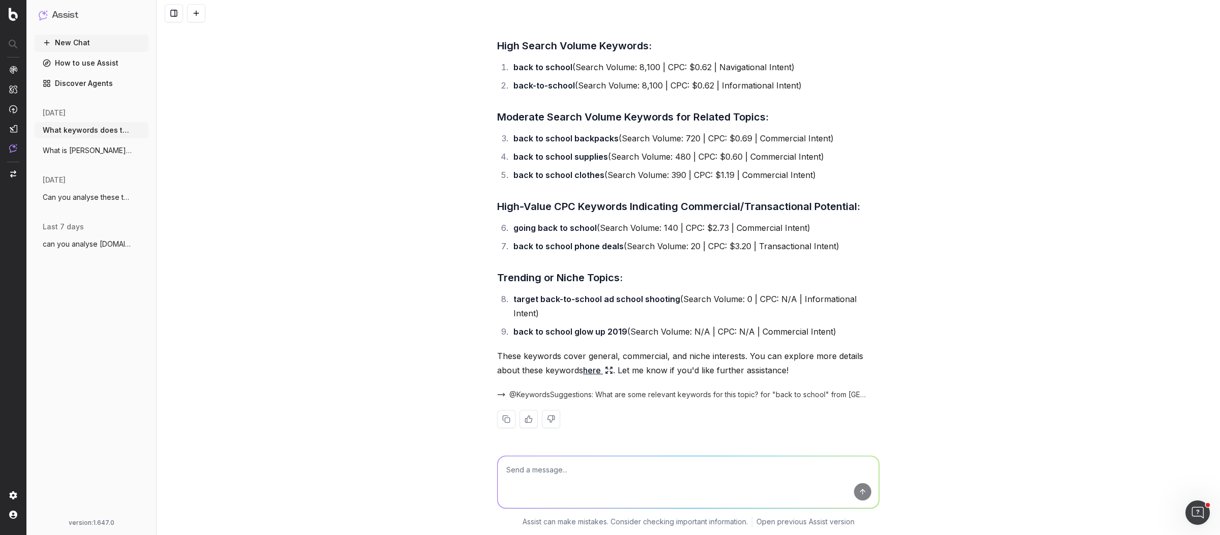
click at [583, 373] on link "here" at bounding box center [598, 370] width 30 height 14
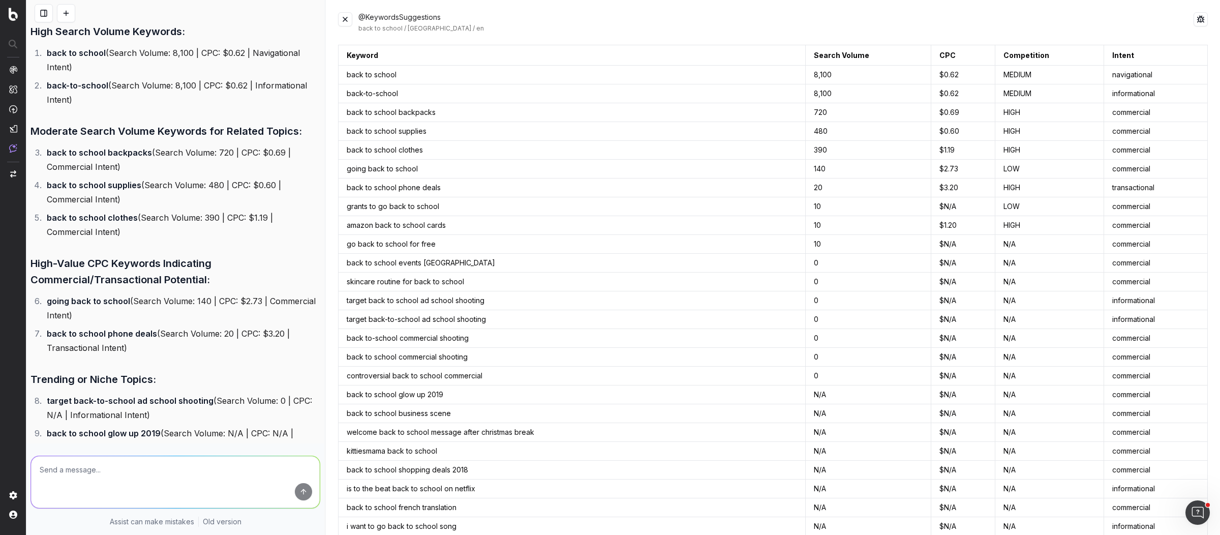
click at [342, 18] on button at bounding box center [345, 19] width 14 height 14
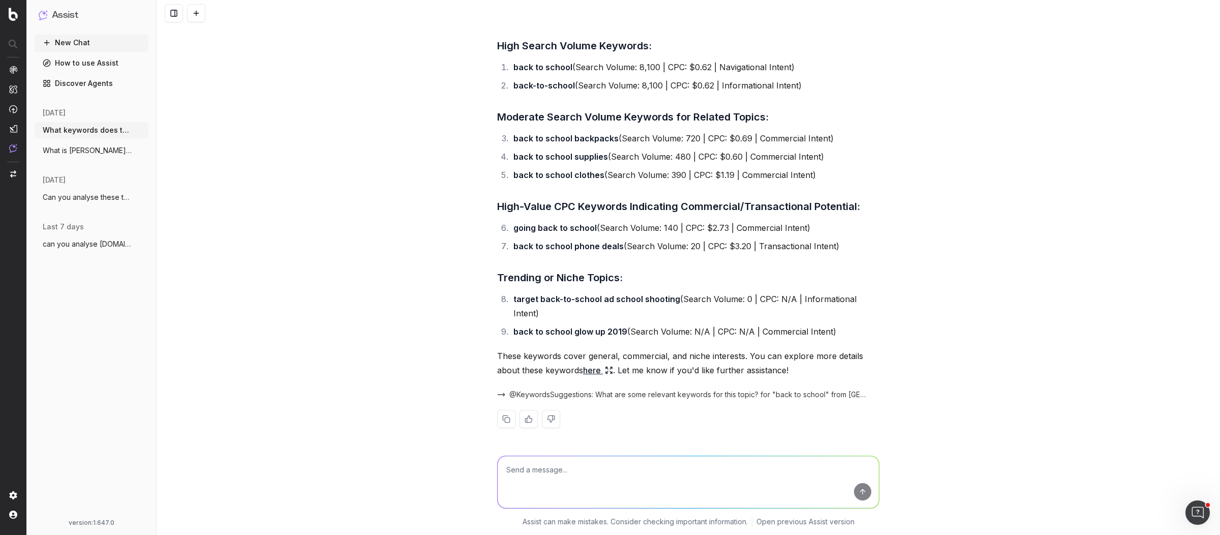
click at [644, 468] on textarea at bounding box center [687, 482] width 381 height 52
type textarea "q"
type textarea "w"
click at [758, 470] on textarea "what are the SERPs for 'back to school guides' and back to school essentials fo…" at bounding box center [687, 482] width 381 height 52
click at [675, 470] on textarea "what are the SERPs for 'back to school guides' and back to school essentials' f…" at bounding box center [687, 482] width 381 height 52
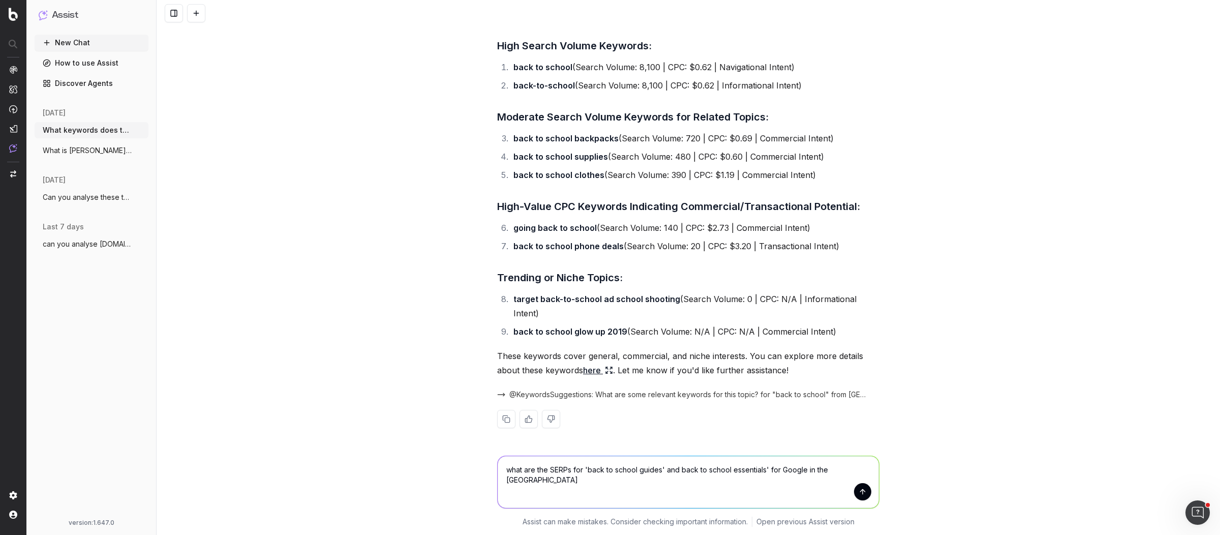
type textarea "what are the SERPs for 'back to school guides' and 'back to school essentials' …"
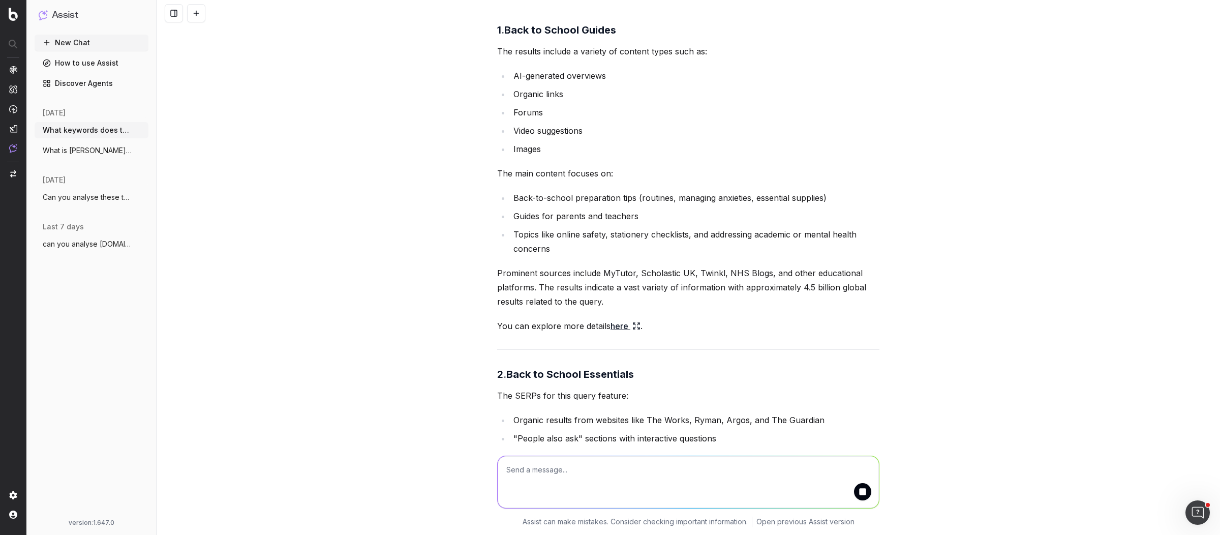
scroll to position [752, 0]
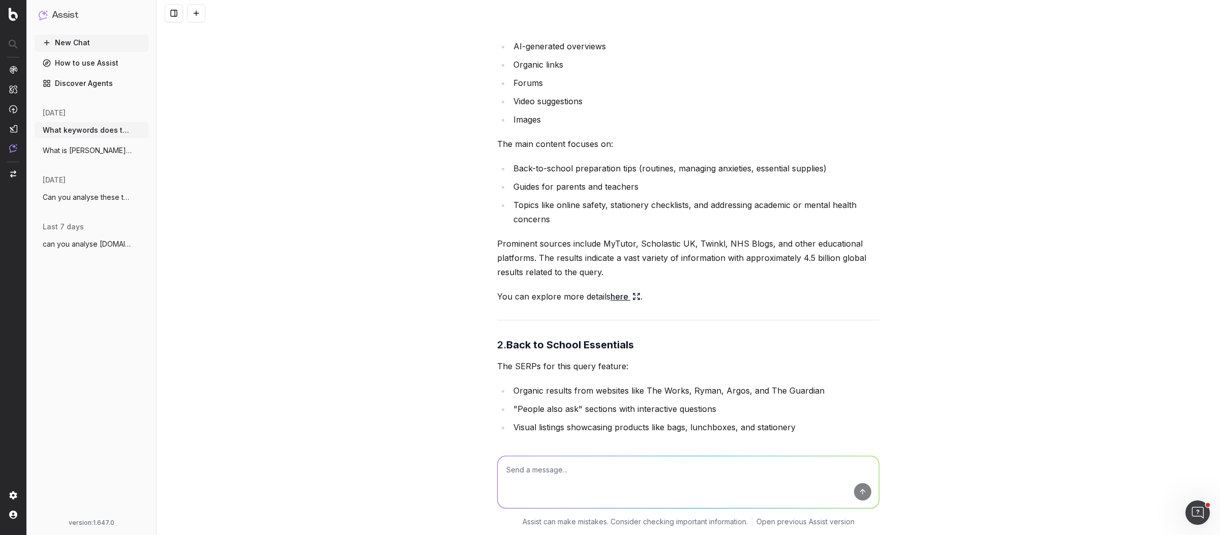
click at [612, 291] on link "here" at bounding box center [625, 296] width 30 height 14
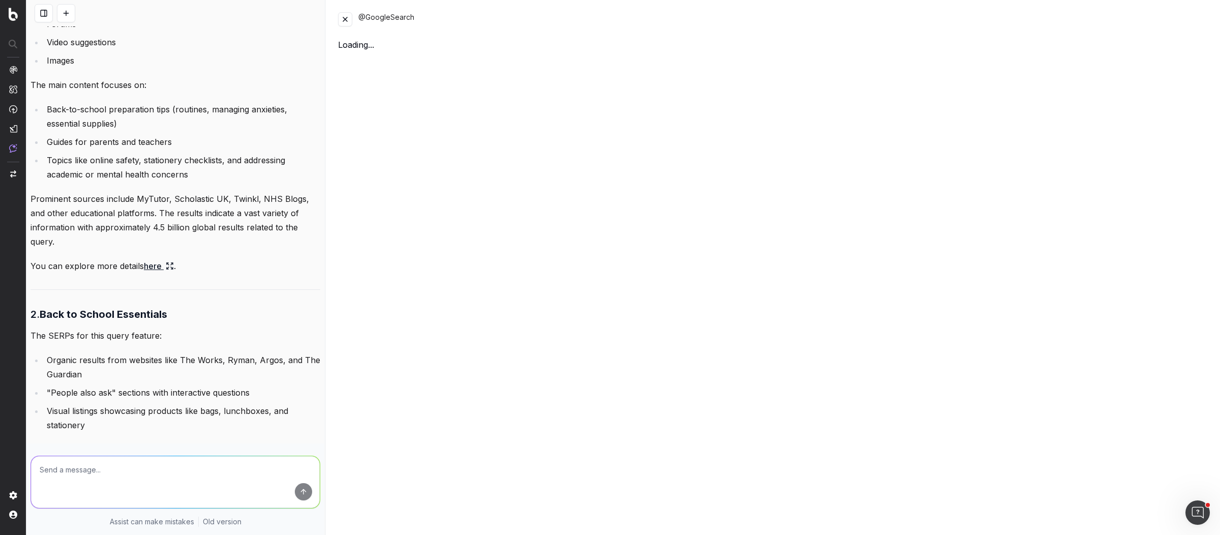
scroll to position [967, 0]
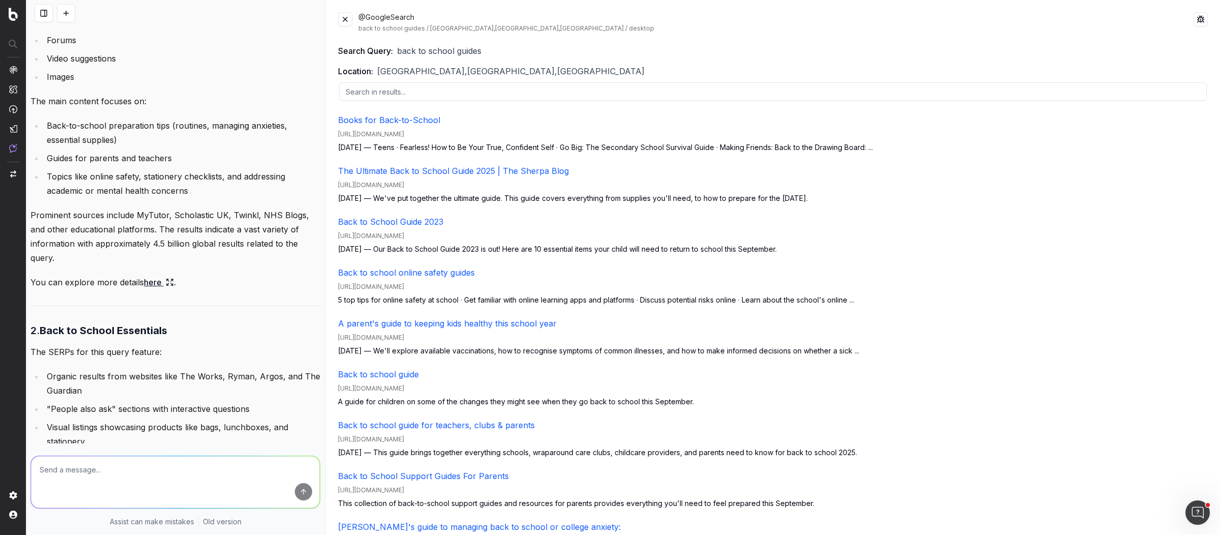
click at [350, 24] on button at bounding box center [345, 19] width 14 height 14
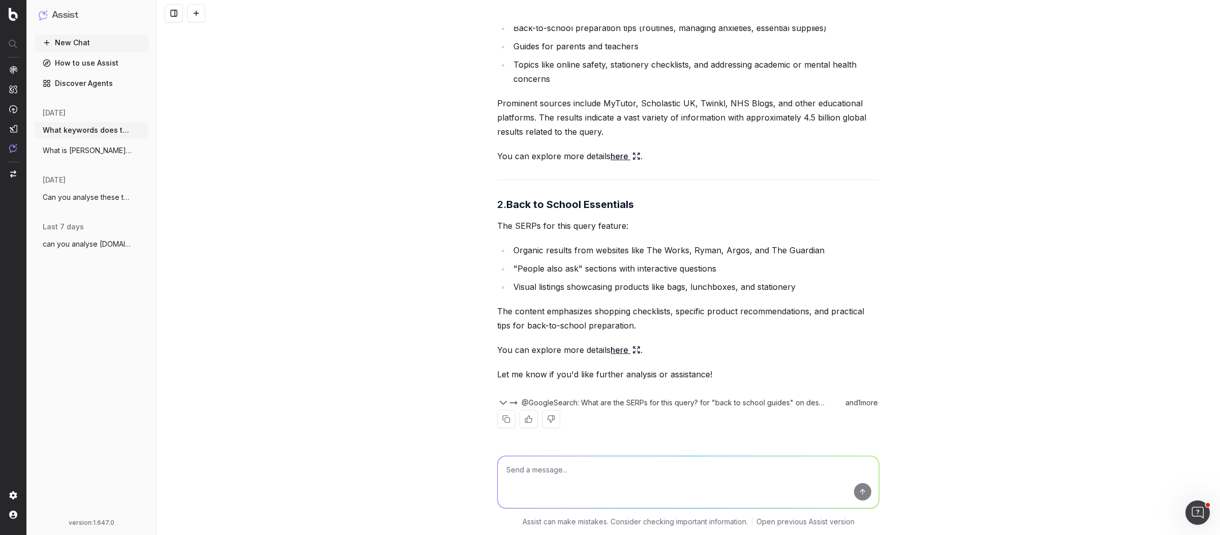
scroll to position [892, 0]
click at [614, 350] on link "here" at bounding box center [625, 349] width 30 height 14
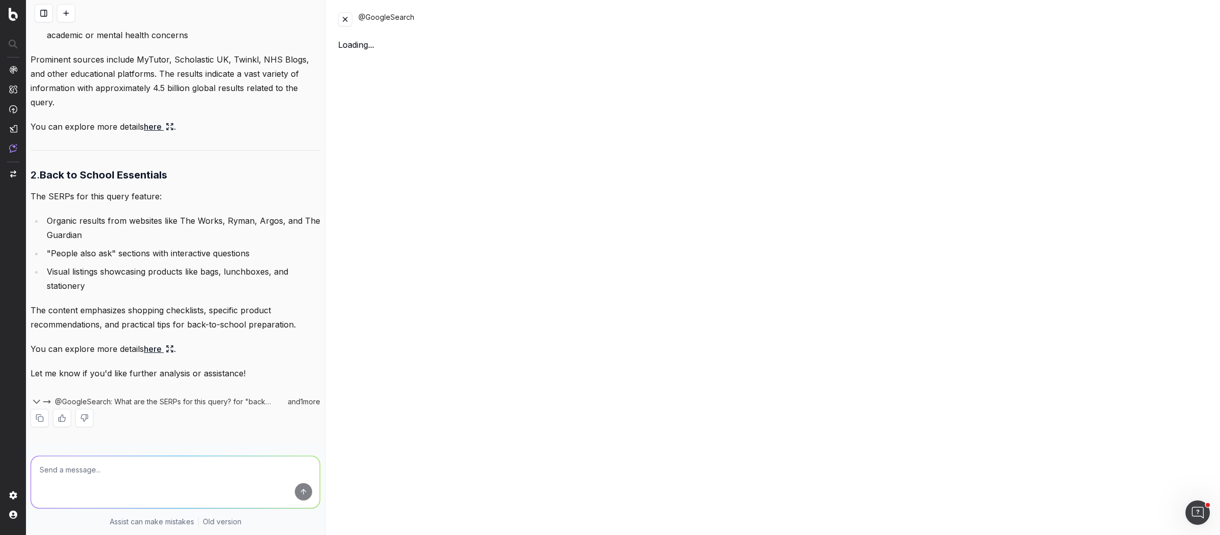
scroll to position [1107, 0]
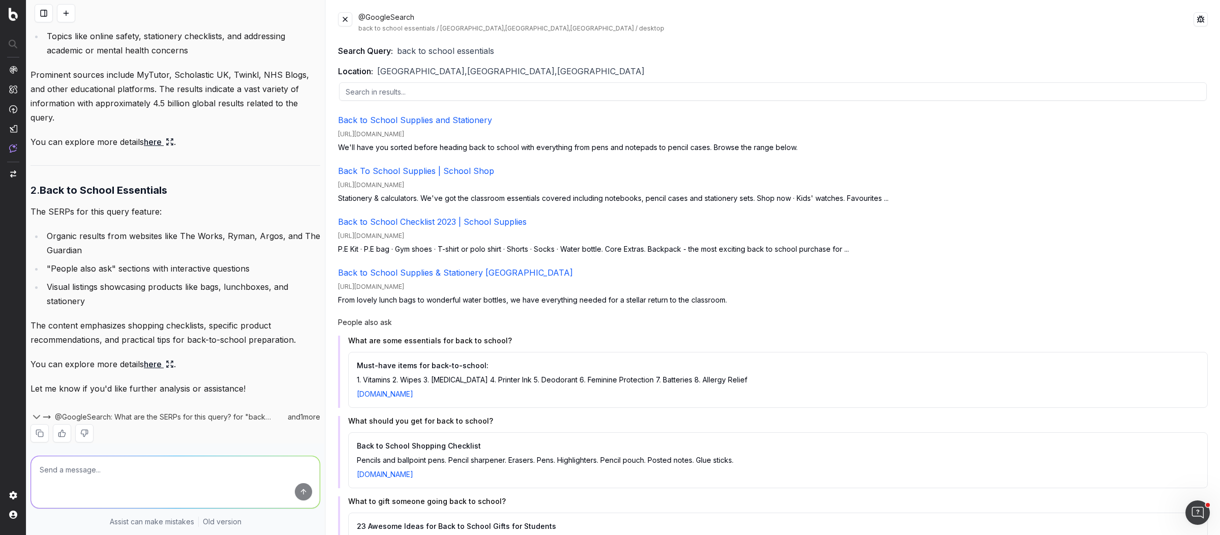
click at [349, 18] on button at bounding box center [345, 19] width 14 height 14
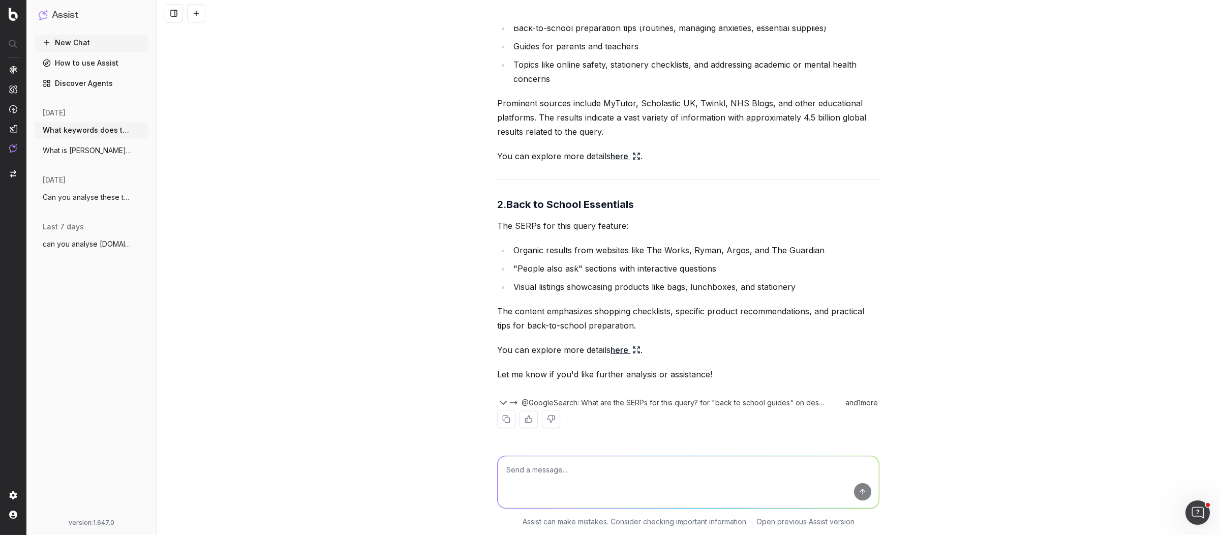
click at [606, 468] on textarea at bounding box center [687, 482] width 381 height 52
type textarea "p"
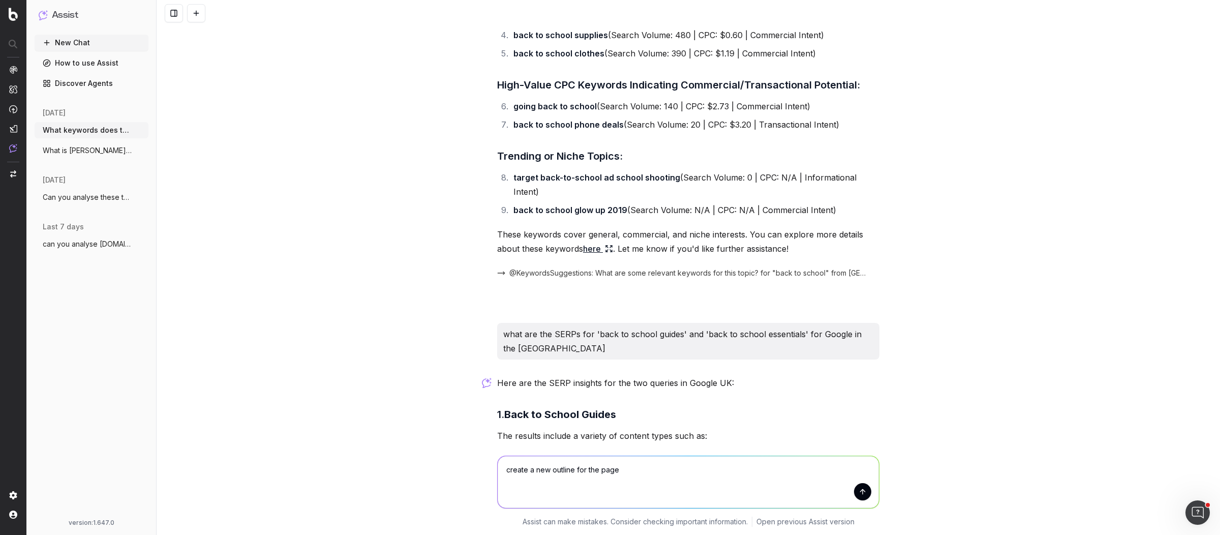
scroll to position [0, 0]
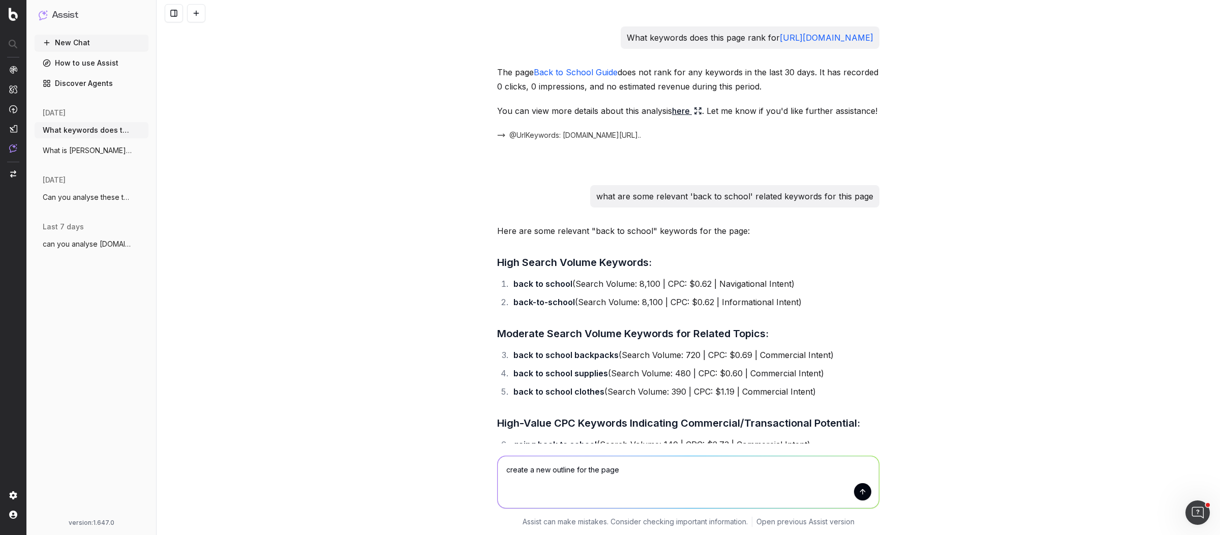
copy link "[URL][DOMAIN_NAME]"
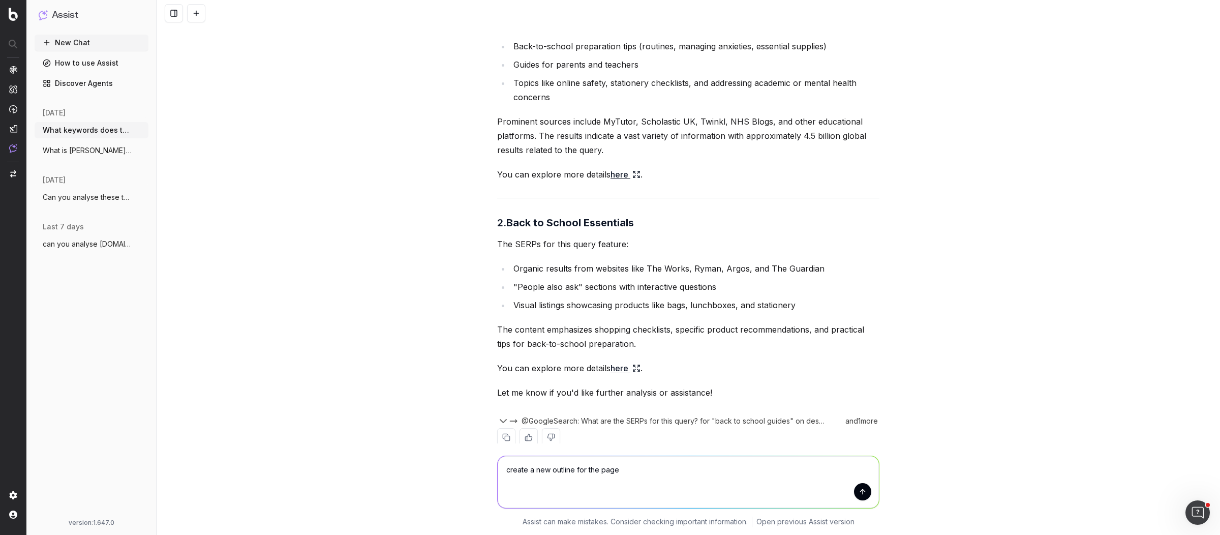
scroll to position [892, 0]
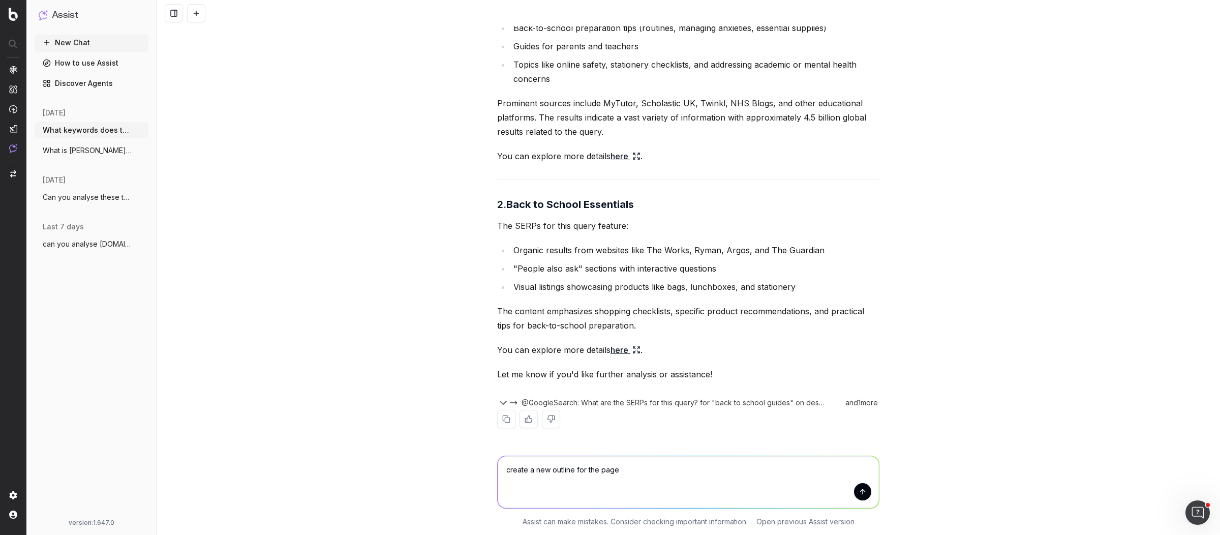
click at [649, 478] on textarea "create a new outline for the page" at bounding box center [687, 482] width 381 height 52
paste textarea "[URL][DOMAIN_NAME]"
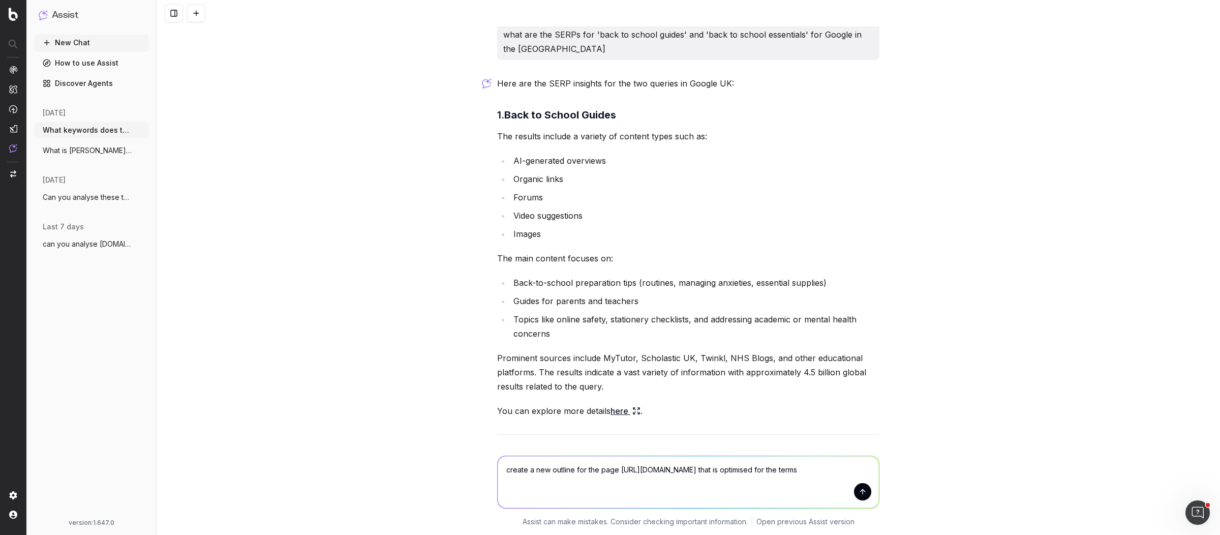
scroll to position [635, 0]
drag, startPoint x: 799, startPoint y: 36, endPoint x: 588, endPoint y: 39, distance: 210.9
click at [588, 39] on p "what are the SERPs for 'back to school guides' and 'back to school essentials' …" at bounding box center [688, 44] width 370 height 28
copy p "'back to school guides' and 'back to school essentials'"
click at [682, 489] on textarea "create a new outline for the page https://www.debenhams.com/pages/the-debrief/f…" at bounding box center [687, 482] width 381 height 52
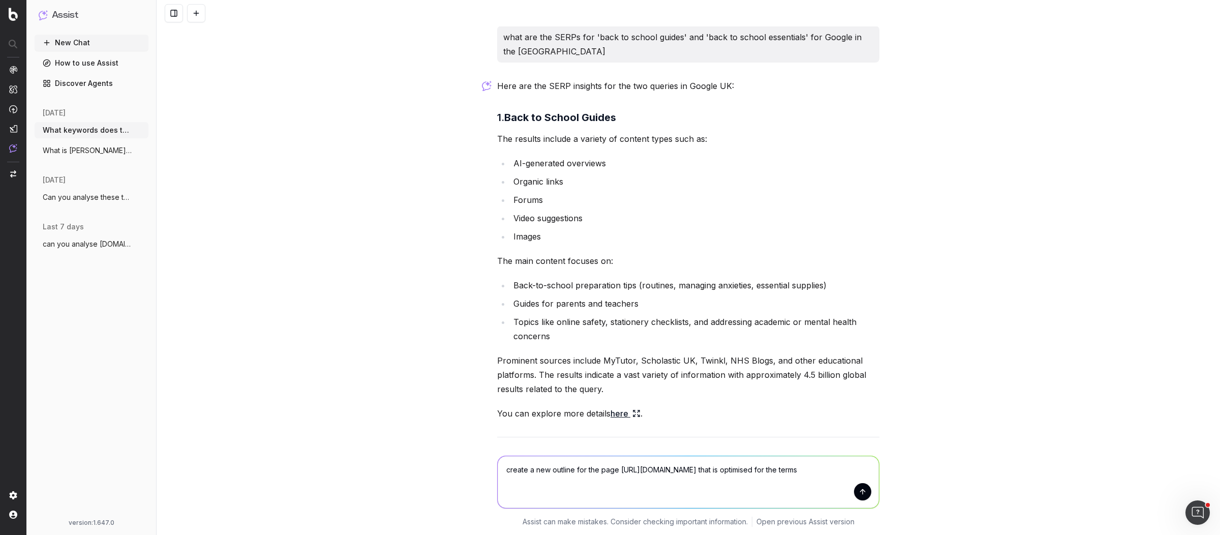
paste textarea "'back to school guides' and 'back to school essentials'"
type textarea "create a new outline for the page https://www.debenhams.com/pages/the-debrief/f…"
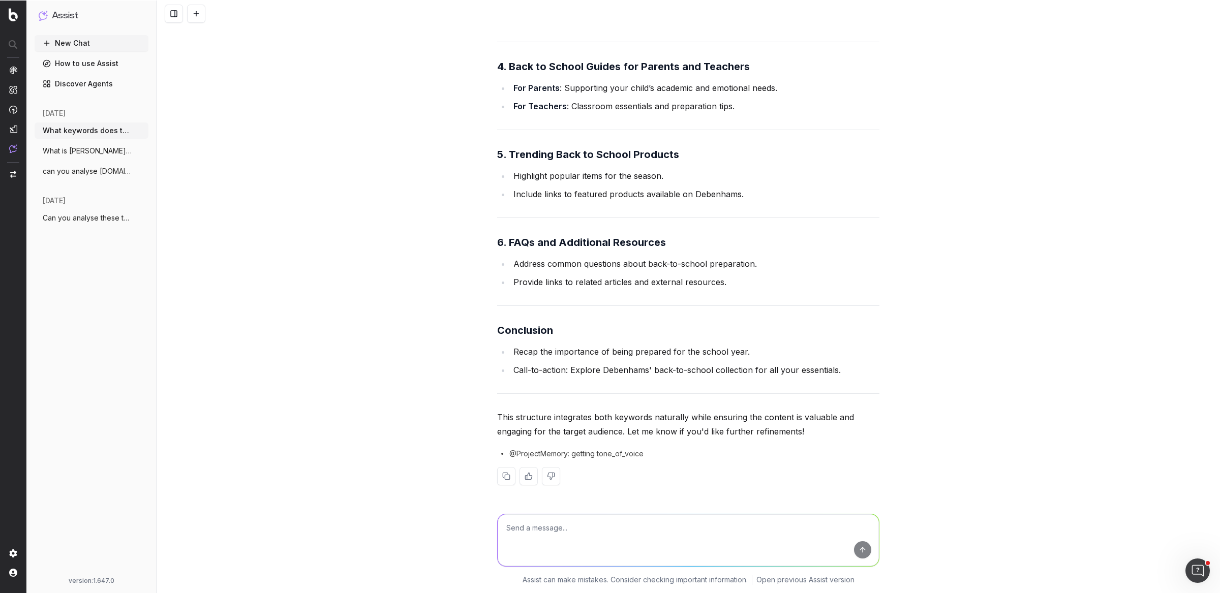
scroll to position [1858, 0]
click at [100, 44] on button "New Chat" at bounding box center [92, 43] width 114 height 16
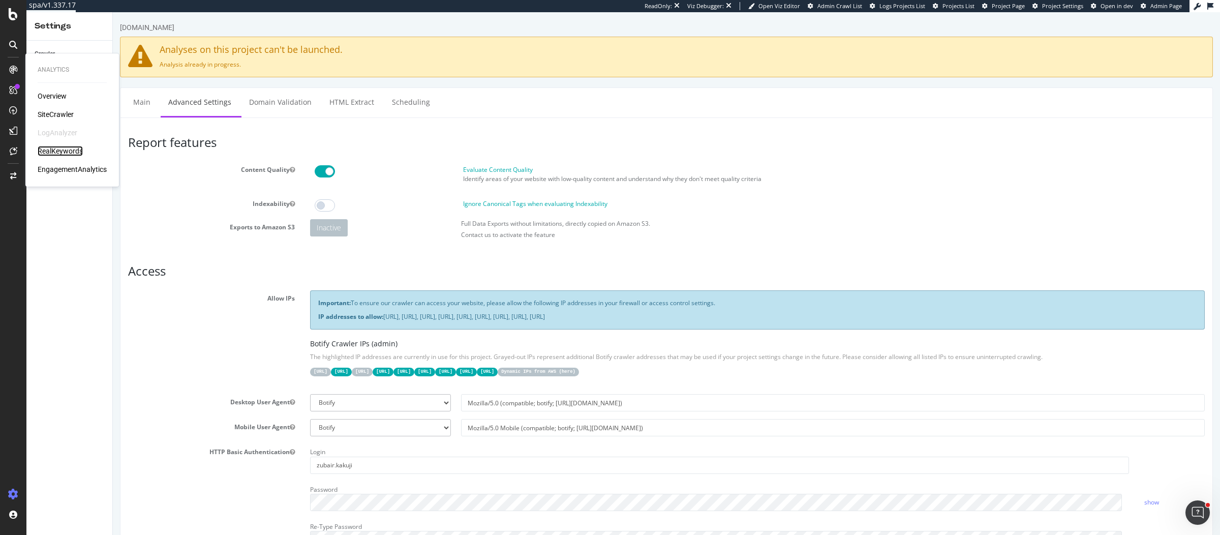
click at [74, 153] on div "RealKeywords" at bounding box center [60, 151] width 45 height 10
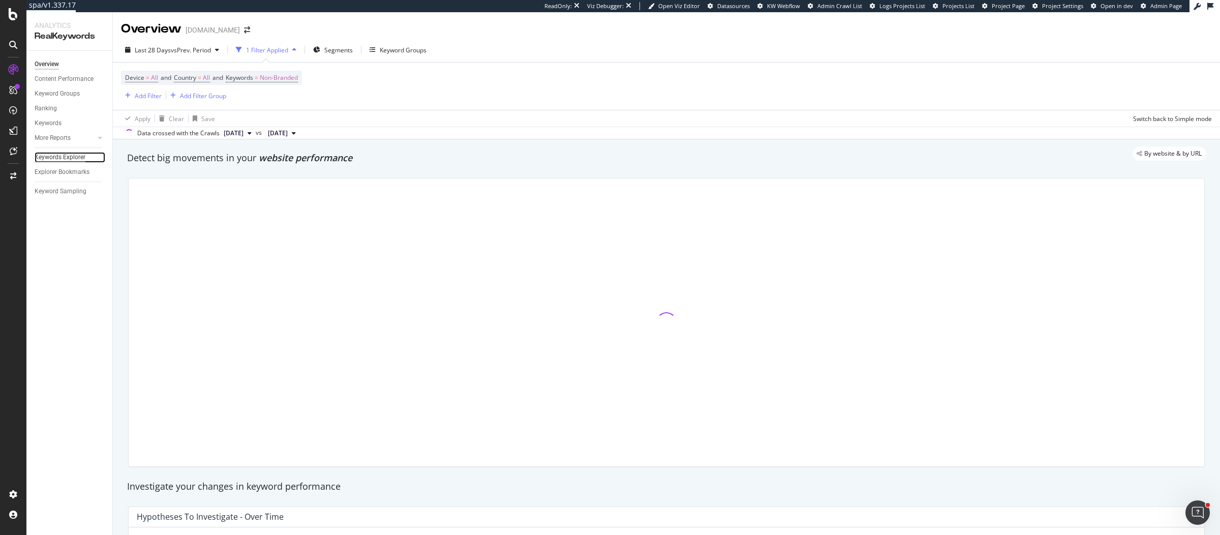
click at [57, 161] on div "Keywords Explorer" at bounding box center [60, 157] width 51 height 11
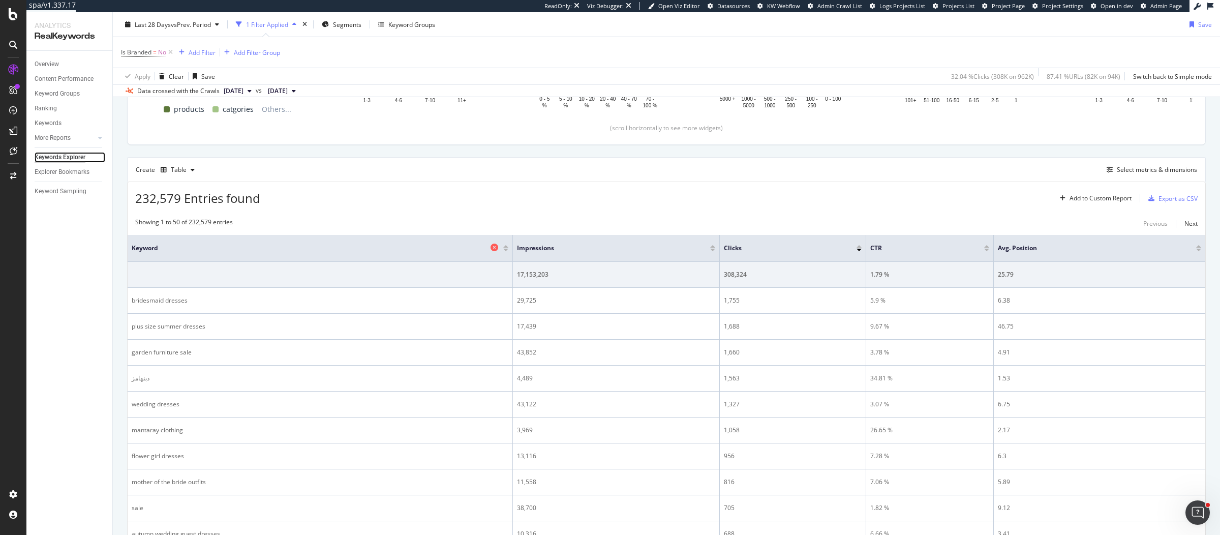
scroll to position [288, 0]
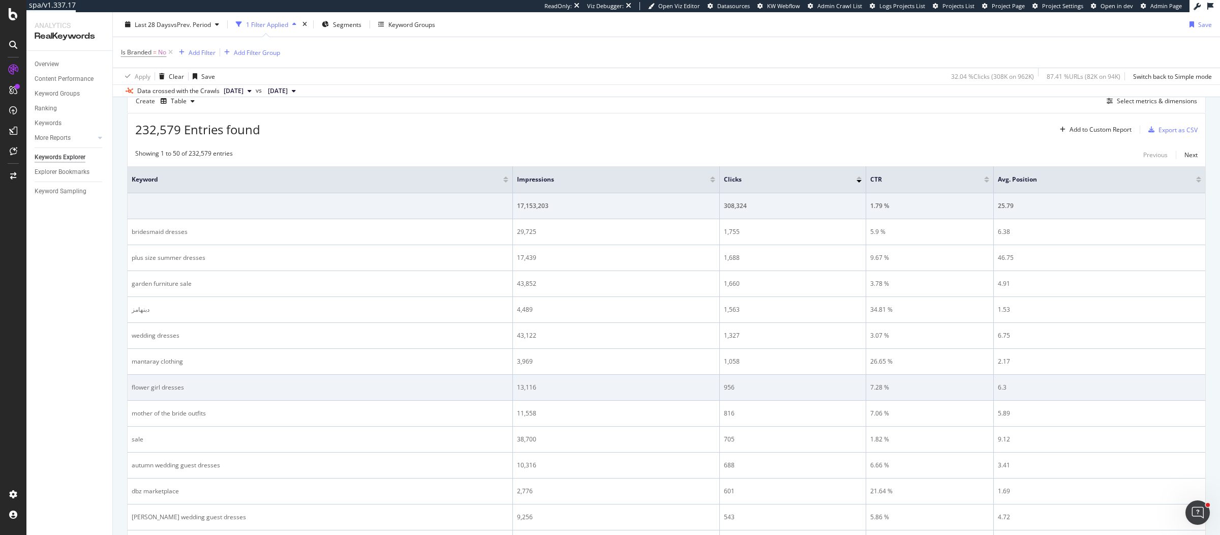
click at [169, 384] on div "flower girl dresses" at bounding box center [320, 387] width 377 height 9
copy div "flower girl dresses"
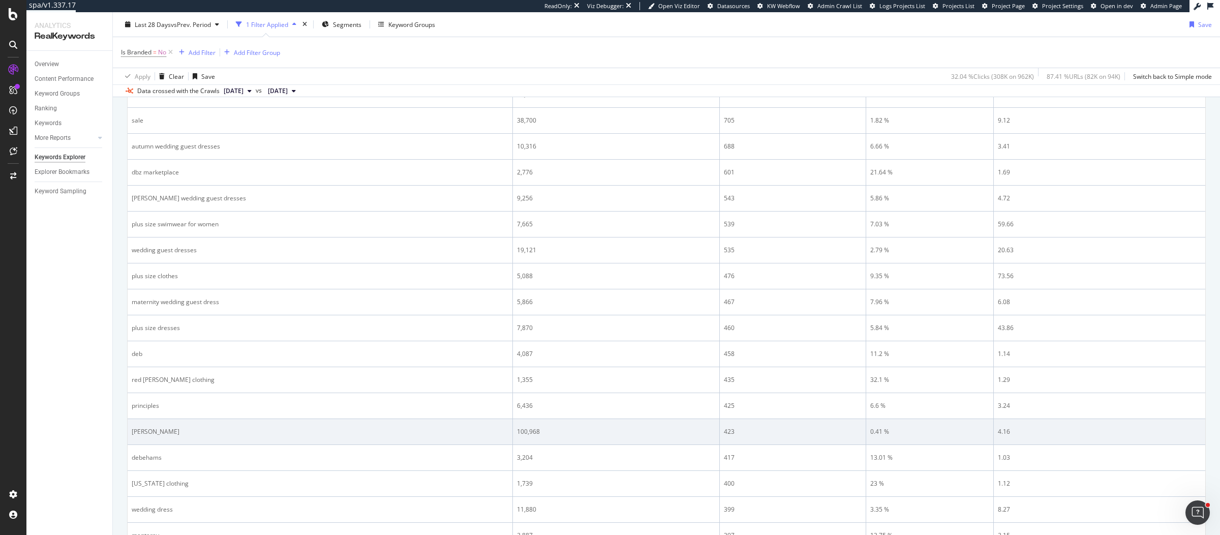
scroll to position [653, 0]
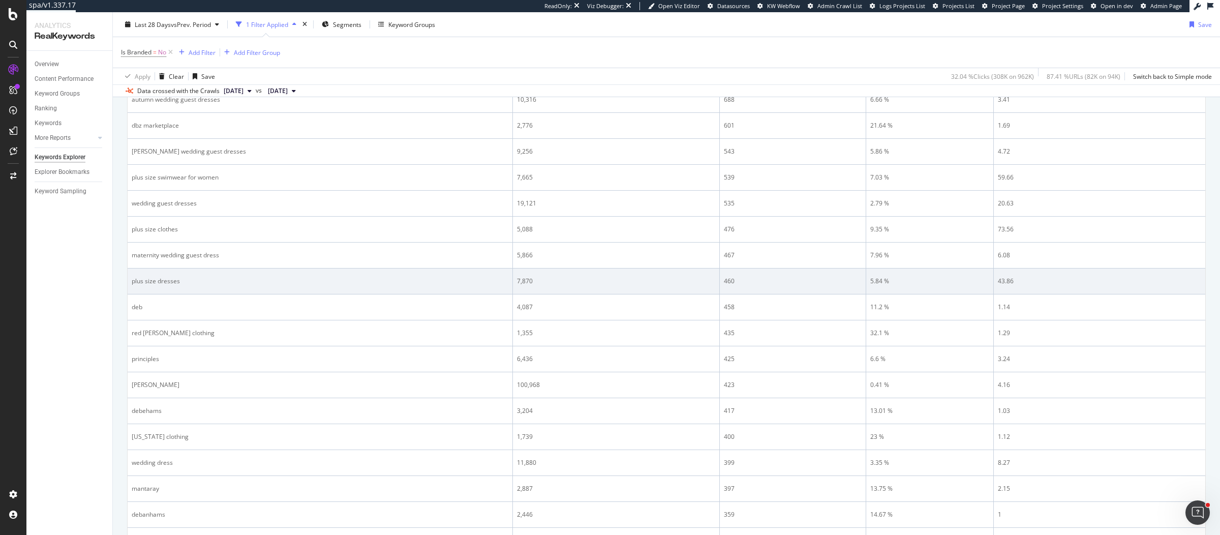
click at [159, 276] on div "plus size dresses" at bounding box center [320, 280] width 377 height 9
copy div "plus size dresses"
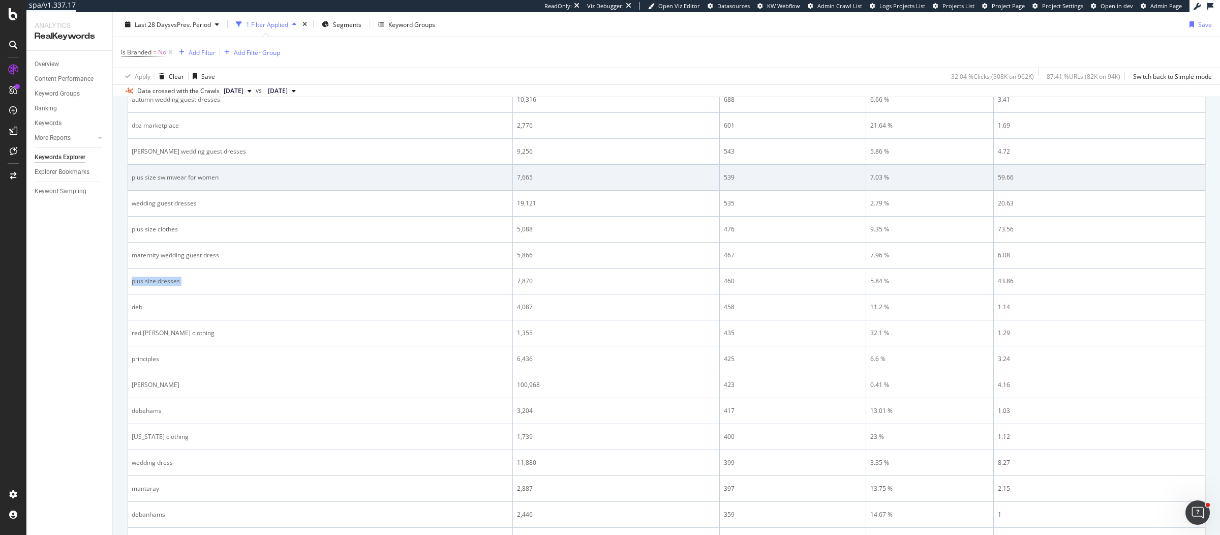
scroll to position [0, 0]
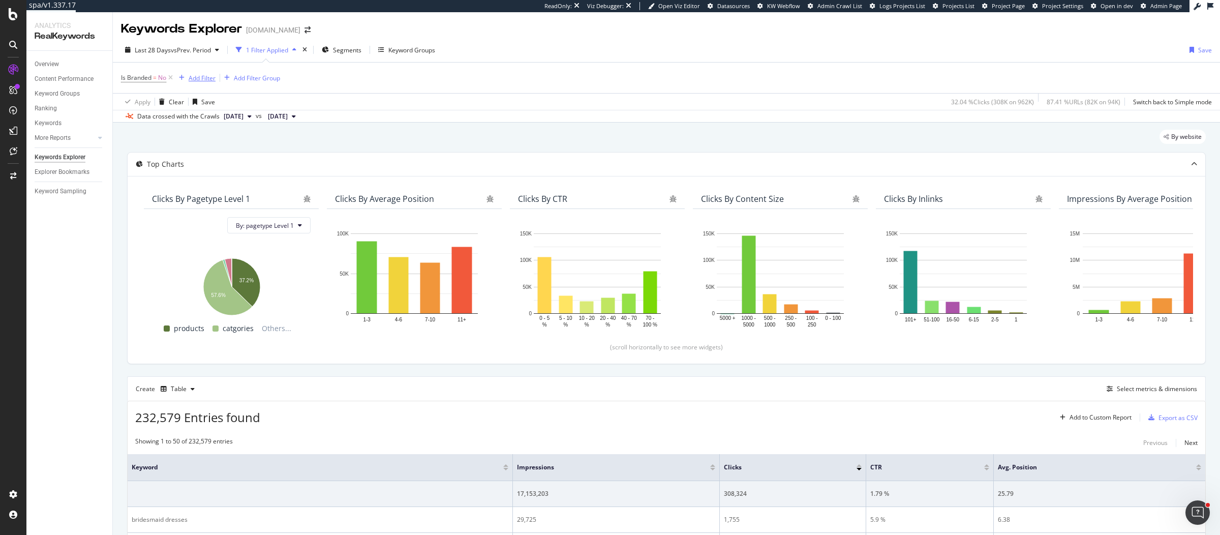
click at [207, 80] on div "Add Filter" at bounding box center [202, 78] width 27 height 9
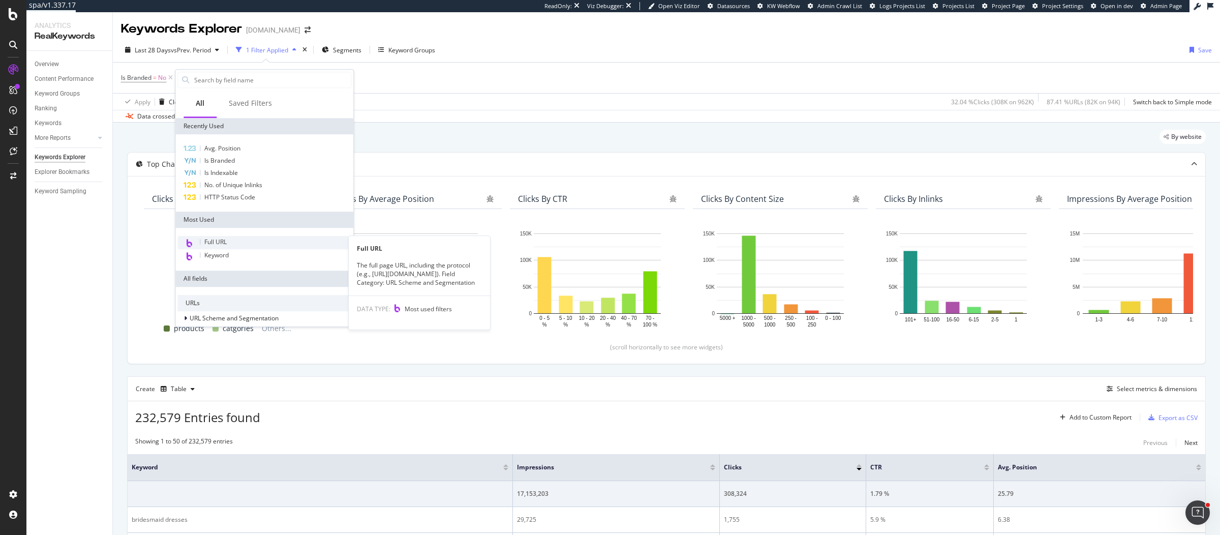
click at [226, 238] on span "Full URL" at bounding box center [215, 241] width 22 height 9
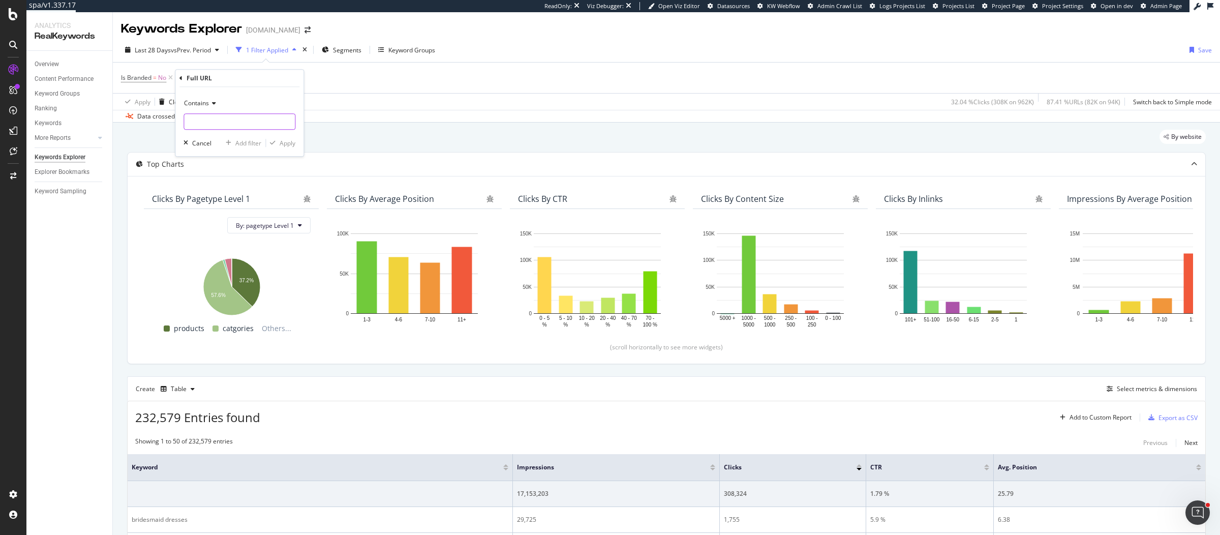
paste input "[URL][DOMAIN_NAME]"
type input "[URL][DOMAIN_NAME]"
click at [286, 141] on div "Apply" at bounding box center [287, 143] width 16 height 9
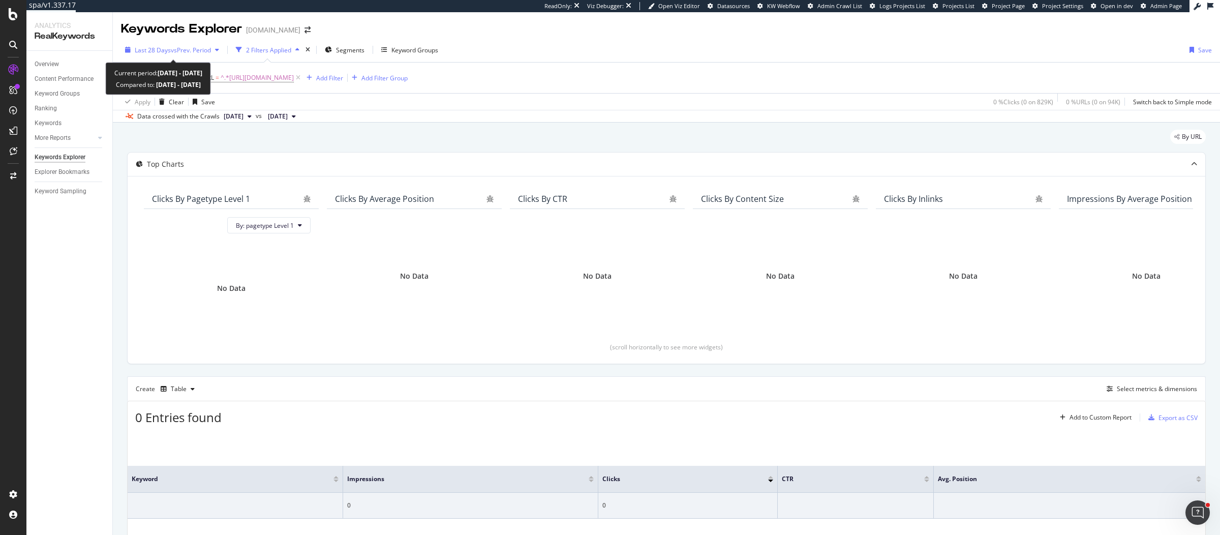
click at [199, 49] on span "vs Prev. Period" at bounding box center [191, 50] width 40 height 9
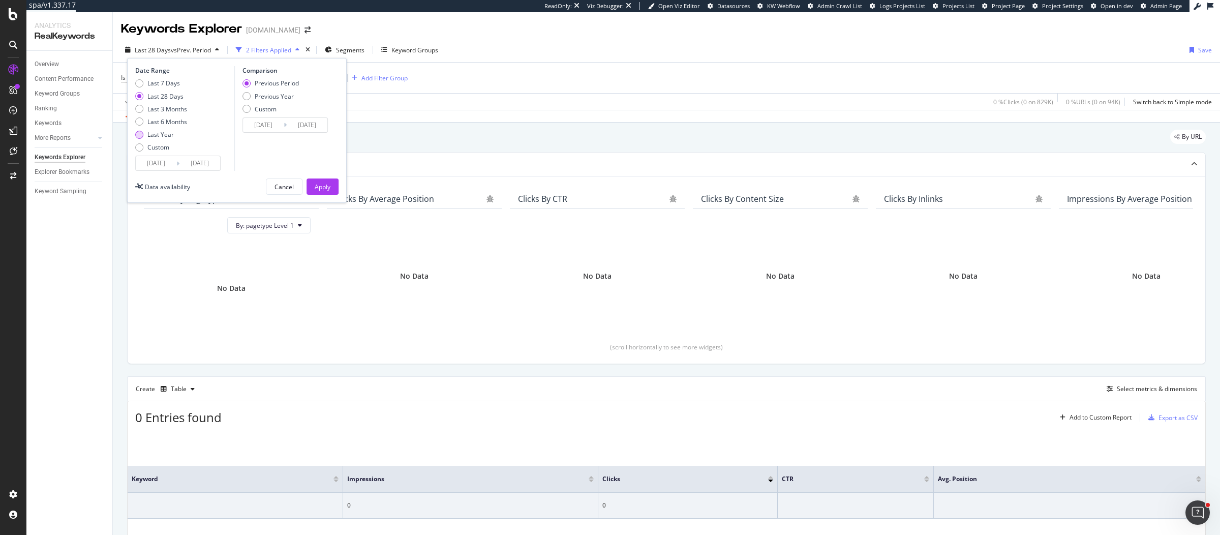
click at [168, 133] on div "Last Year" at bounding box center [160, 134] width 26 height 9
type input "[DATE]"
click at [319, 181] on div "Apply" at bounding box center [323, 186] width 16 height 15
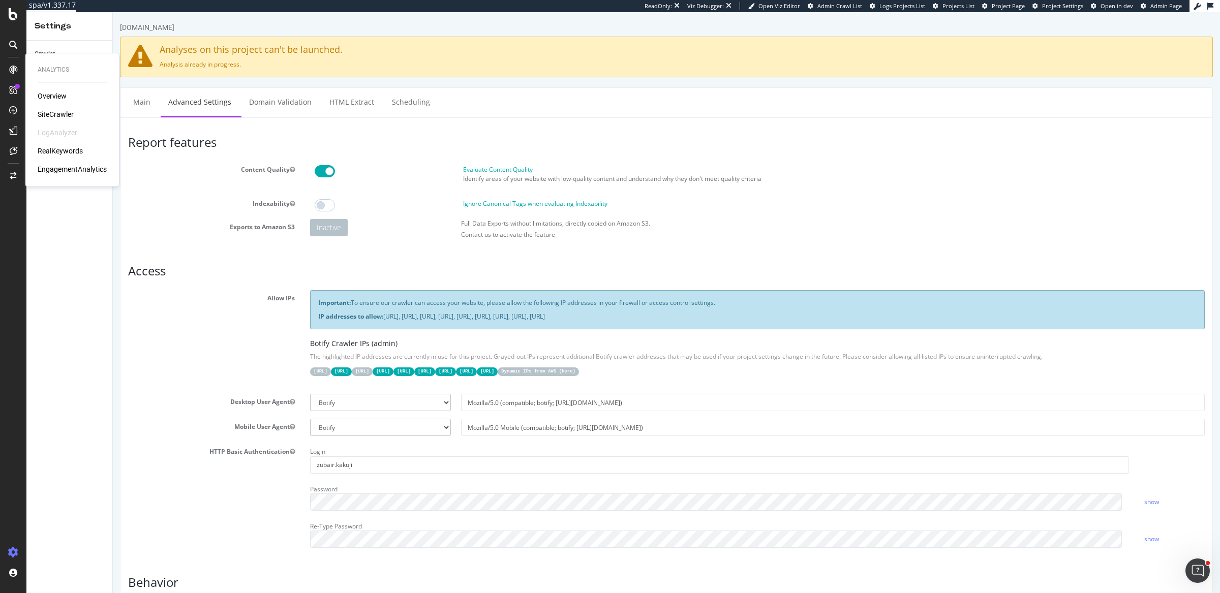
click at [479, 105] on ul "Main Advanced Settings Domain Validation HTML Extract Scheduling" at bounding box center [666, 102] width 1092 height 30
click at [59, 134] on div "LogAnalyzer" at bounding box center [58, 133] width 40 height 10
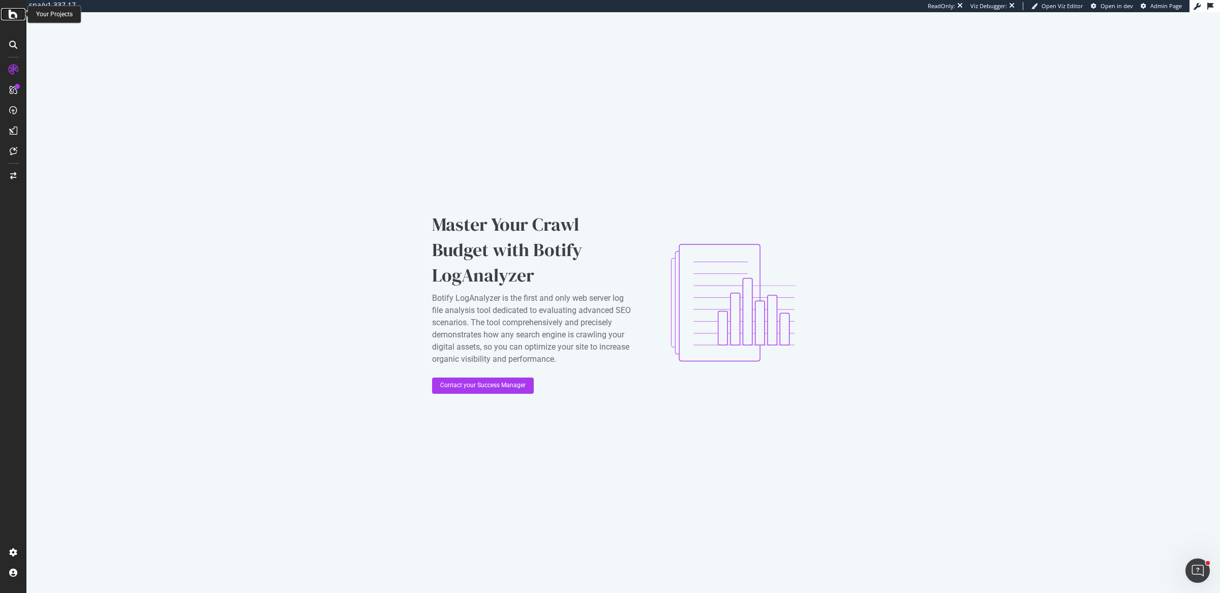
click at [9, 16] on icon at bounding box center [13, 14] width 9 height 12
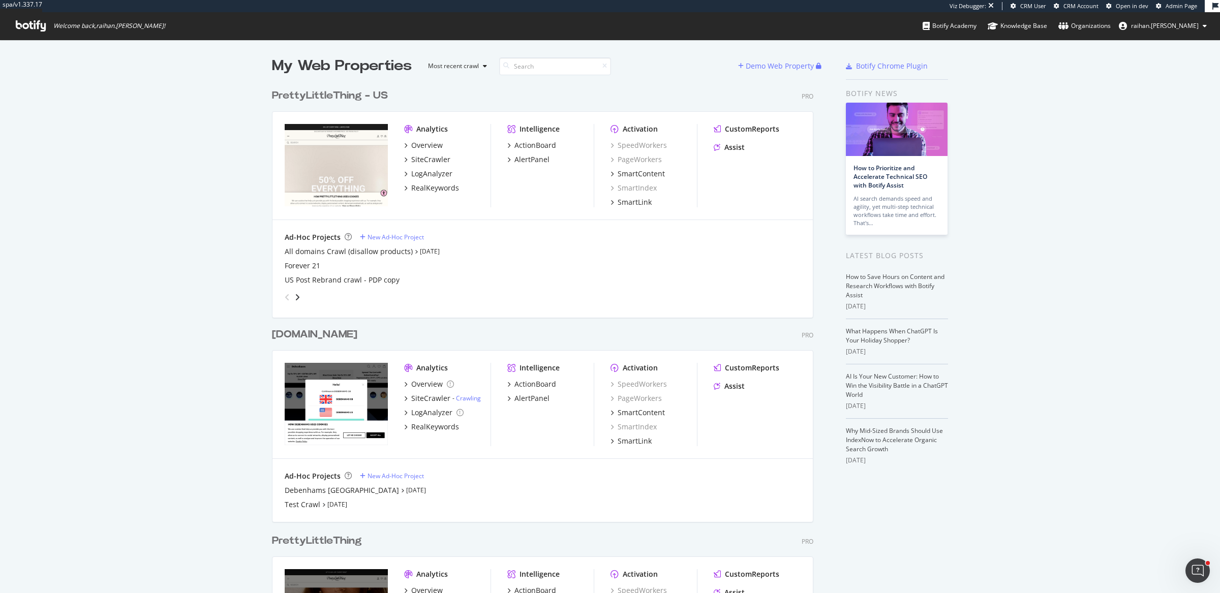
scroll to position [183, 0]
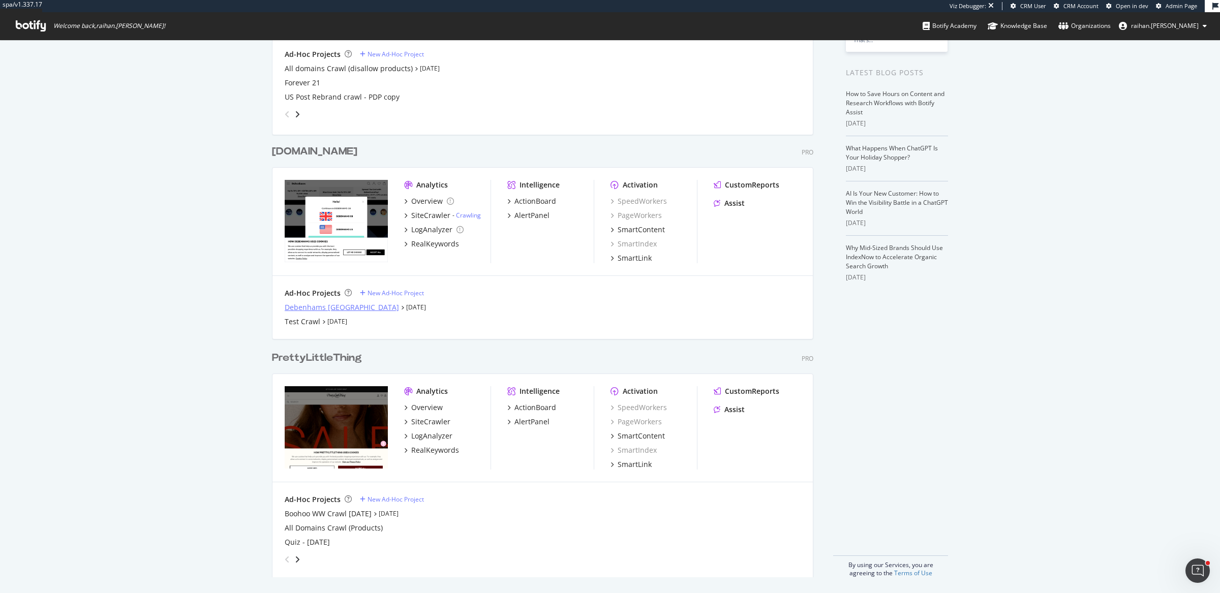
click at [333, 305] on div "Debenhams [GEOGRAPHIC_DATA]" at bounding box center [342, 307] width 114 height 10
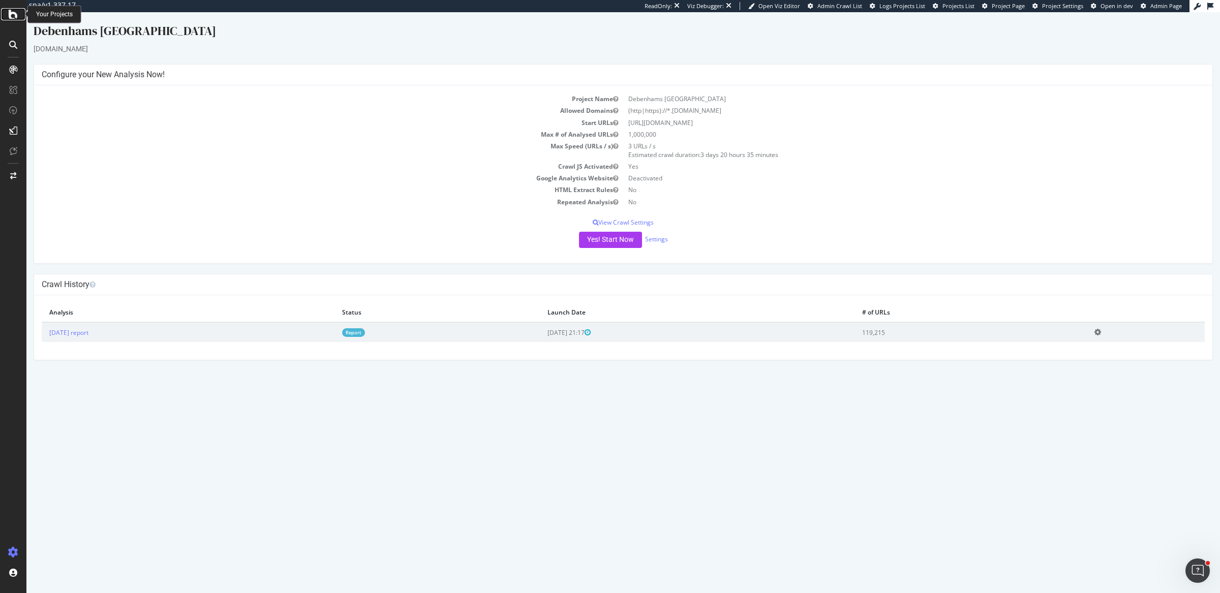
click at [17, 12] on icon at bounding box center [13, 14] width 9 height 12
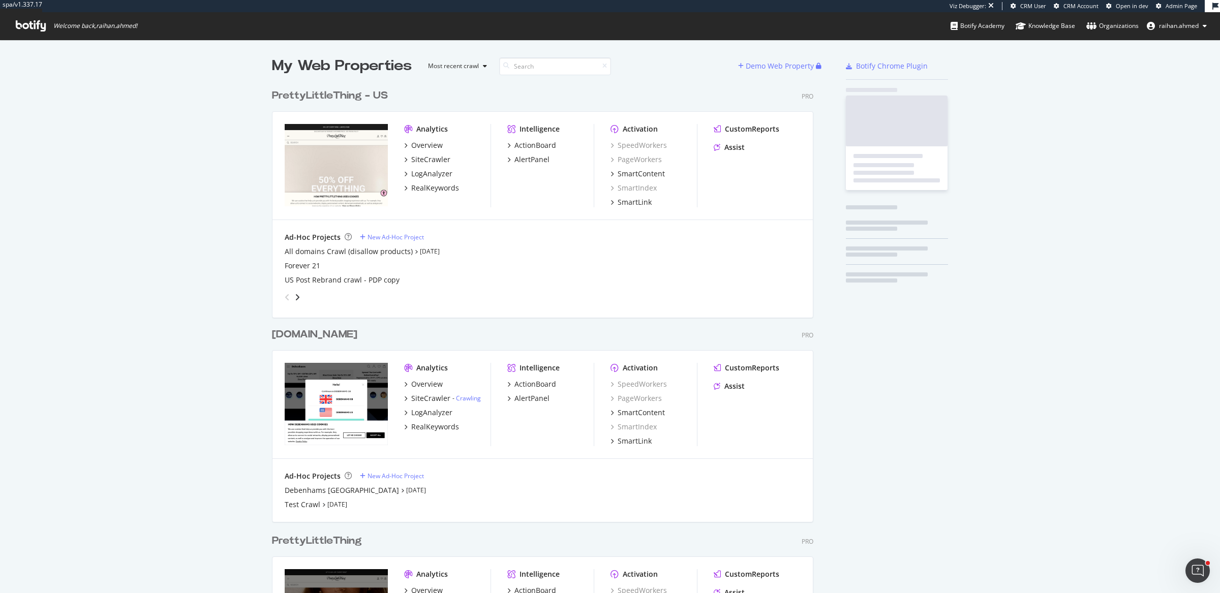
scroll to position [674, 539]
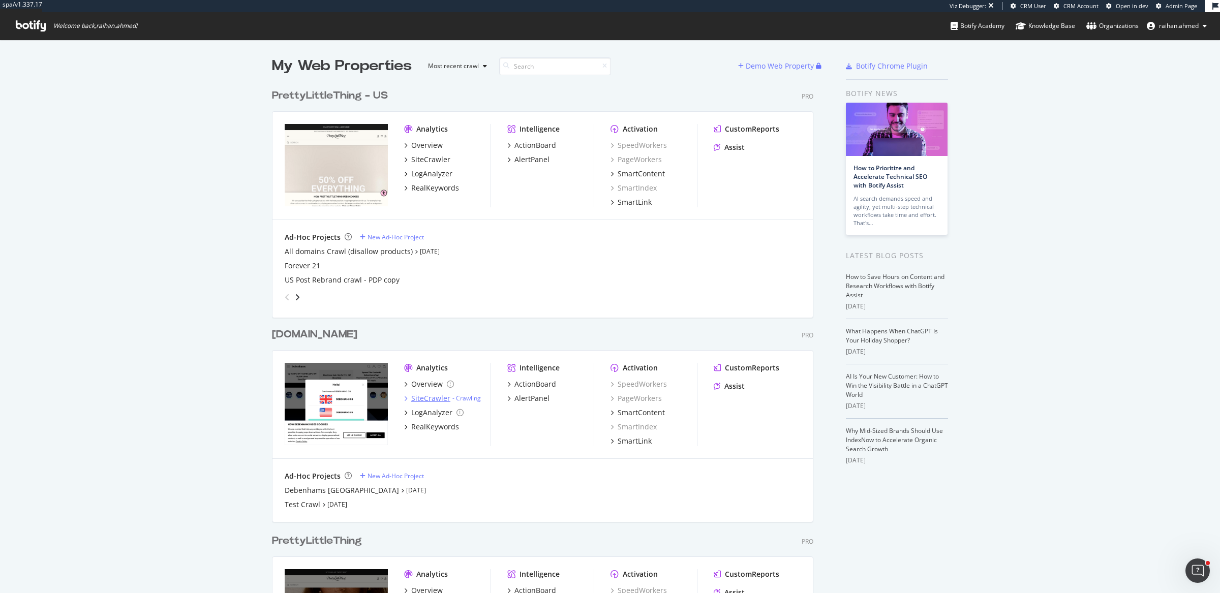
click at [425, 396] on div "SiteCrawler" at bounding box center [430, 398] width 39 height 10
